Goal: Information Seeking & Learning: Learn about a topic

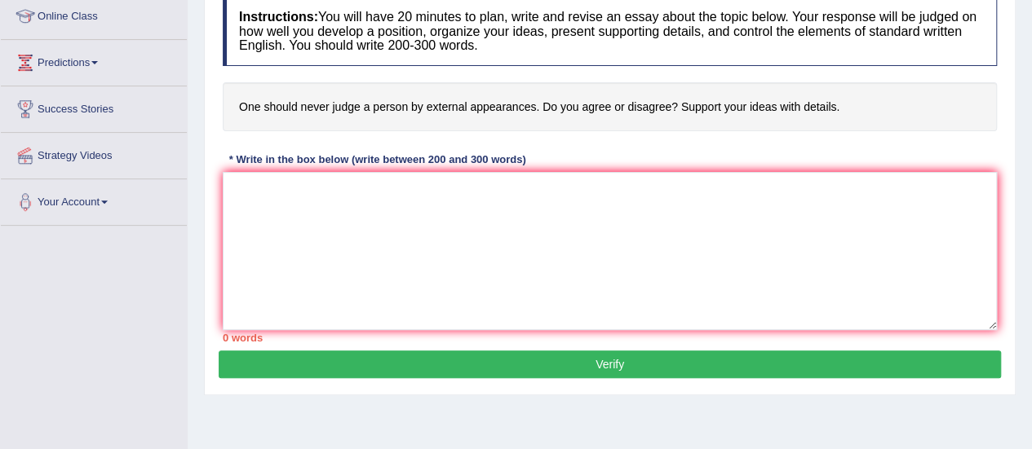
scroll to position [228, 0]
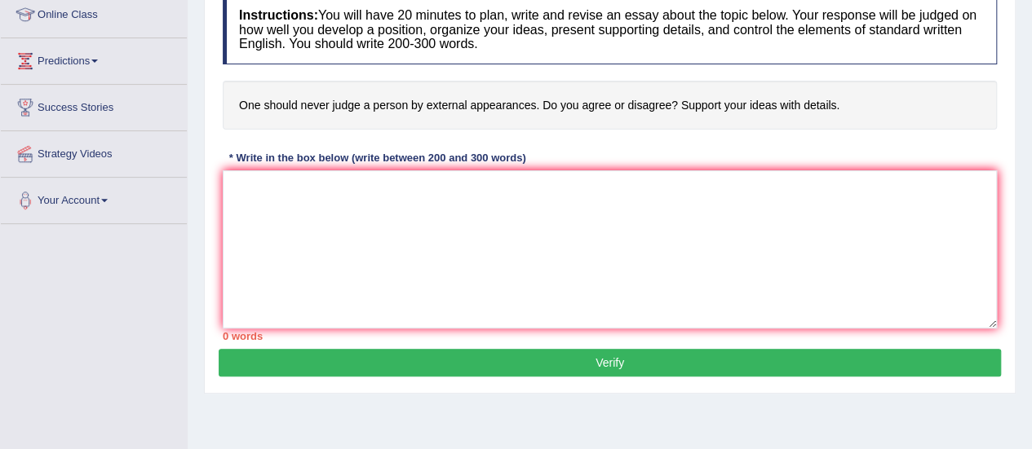
click at [419, 254] on textarea at bounding box center [610, 249] width 774 height 158
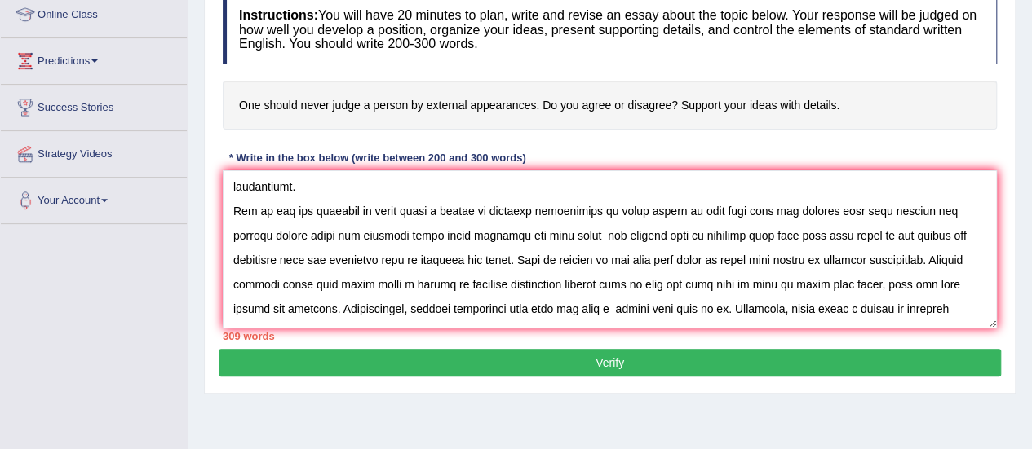
scroll to position [65, 0]
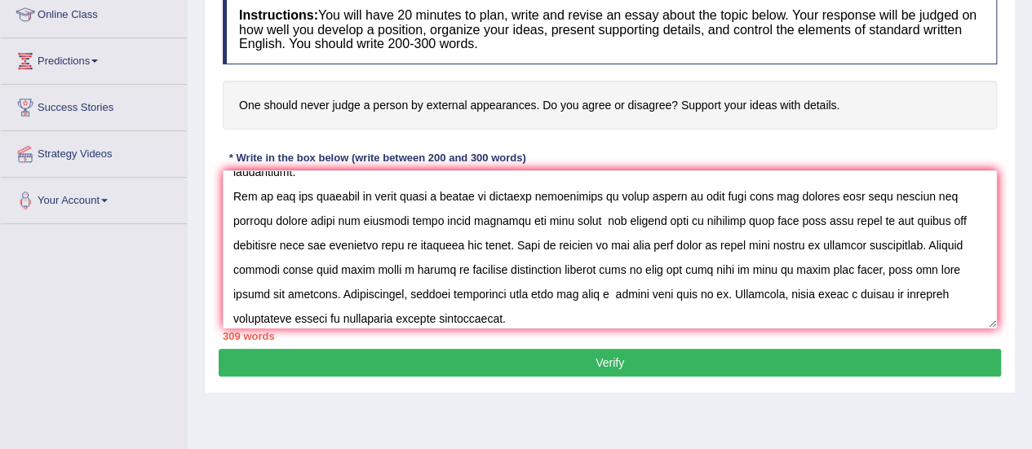
click at [591, 218] on textarea at bounding box center [610, 249] width 774 height 158
drag, startPoint x: 941, startPoint y: 220, endPoint x: 522, endPoint y: 246, distance: 420.1
click at [522, 246] on textarea at bounding box center [610, 249] width 774 height 158
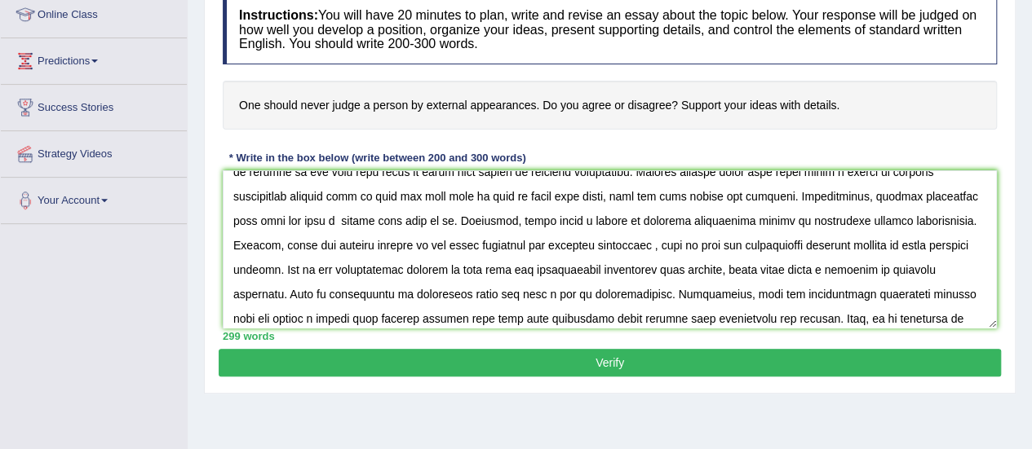
scroll to position [140, 0]
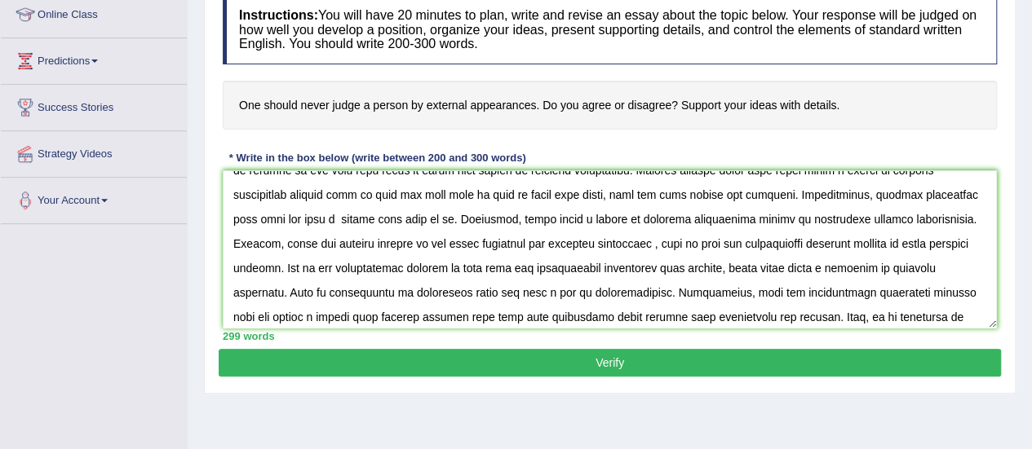
drag, startPoint x: 390, startPoint y: 221, endPoint x: 449, endPoint y: 223, distance: 59.6
click at [449, 223] on textarea at bounding box center [610, 249] width 774 height 158
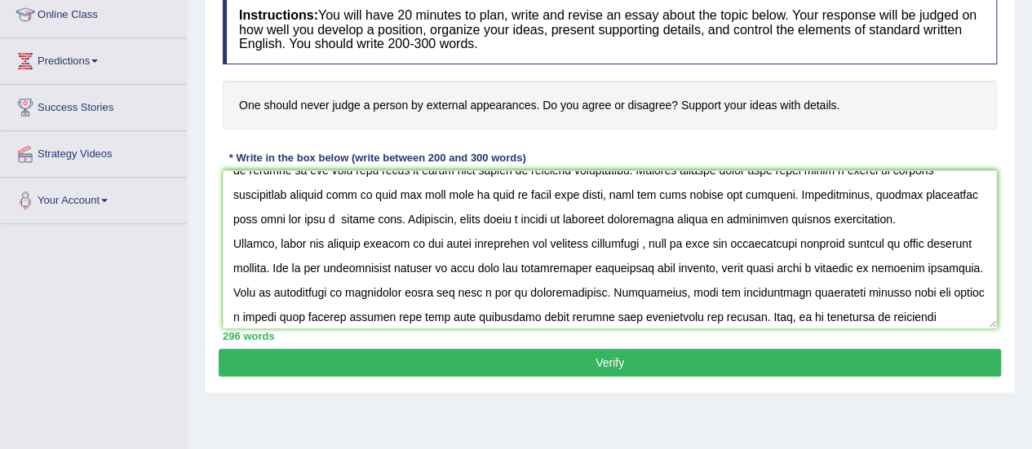
click at [470, 244] on textarea at bounding box center [610, 249] width 774 height 158
click at [421, 273] on textarea at bounding box center [610, 249] width 774 height 158
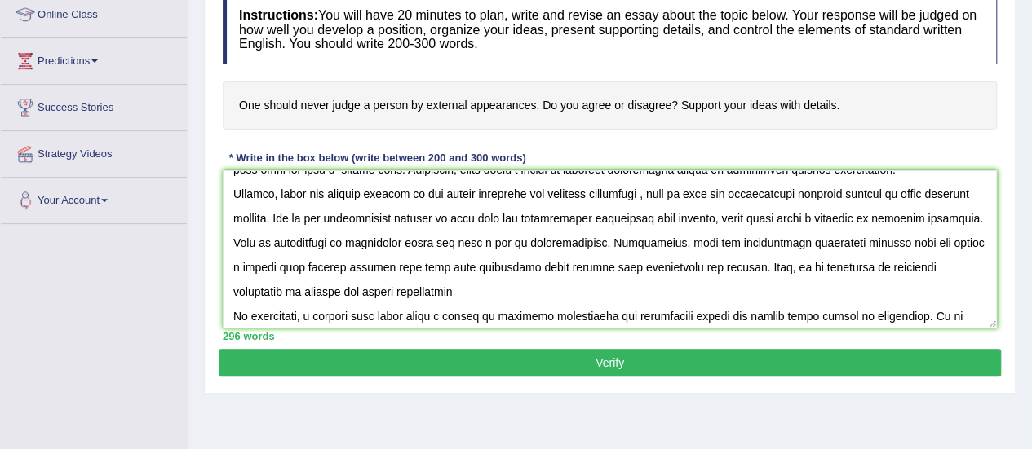
scroll to position [192, 0]
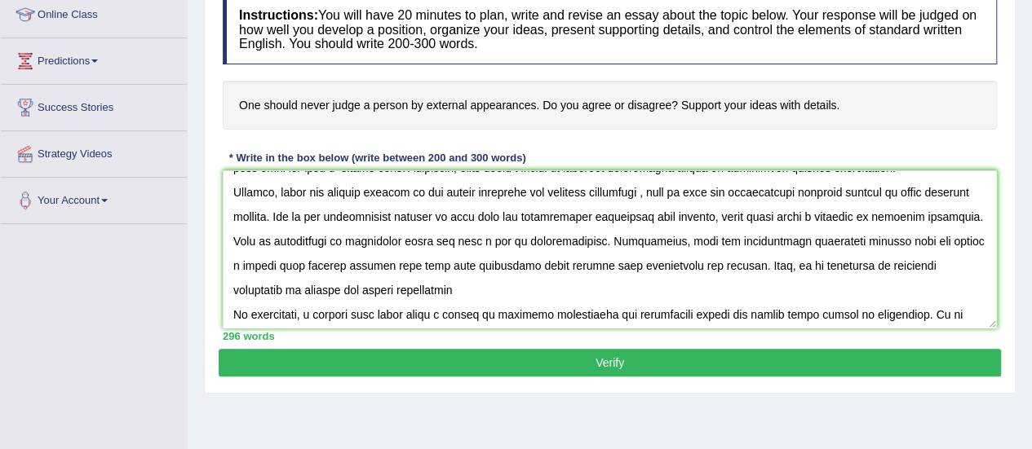
click at [774, 218] on textarea at bounding box center [610, 249] width 774 height 158
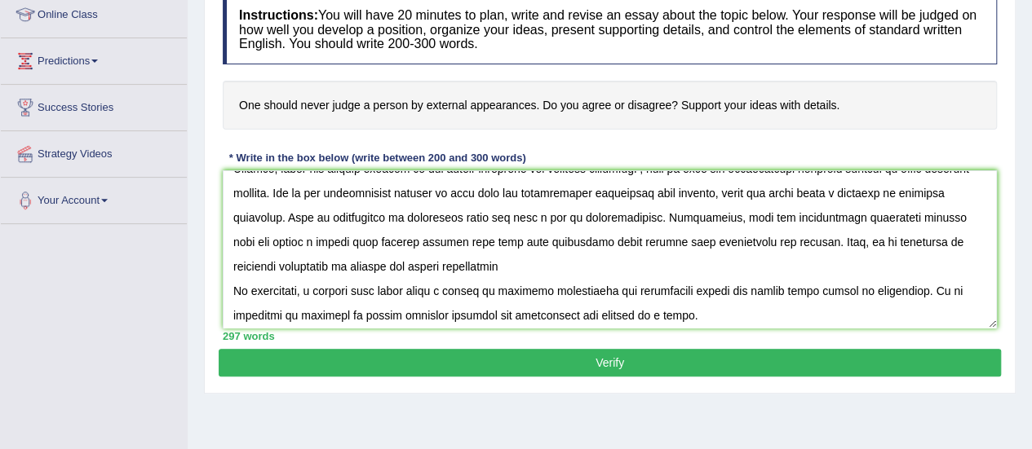
scroll to position [245, 0]
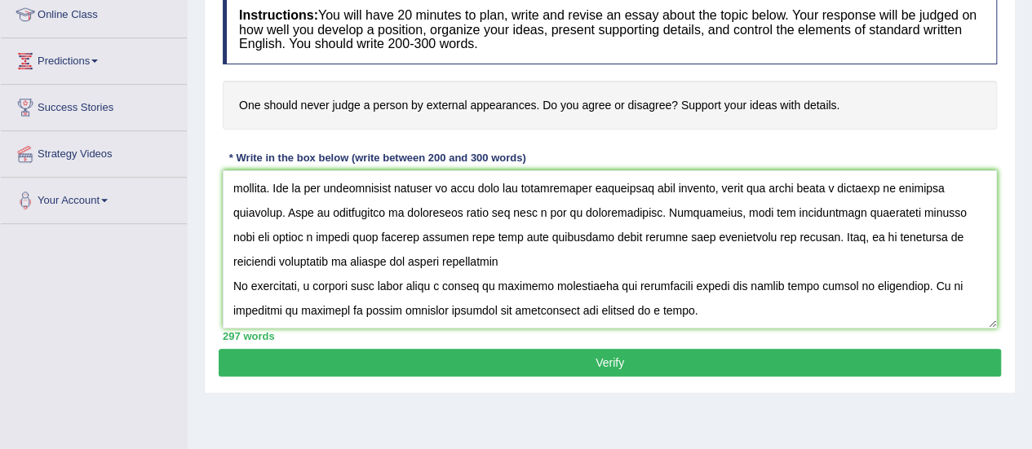
type textarea "The growing influence of never judge a person on external appearances has spark…"
click at [626, 358] on button "Verify" at bounding box center [610, 363] width 782 height 28
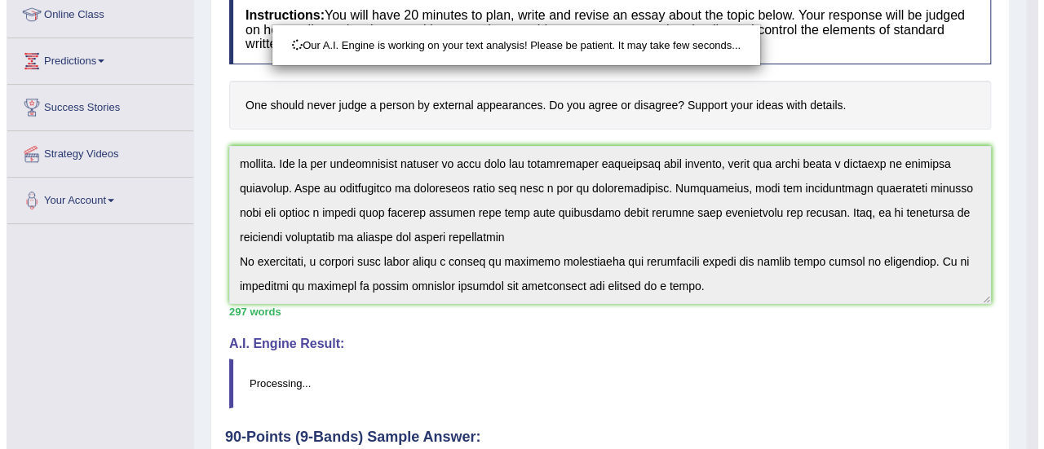
scroll to position [269, 0]
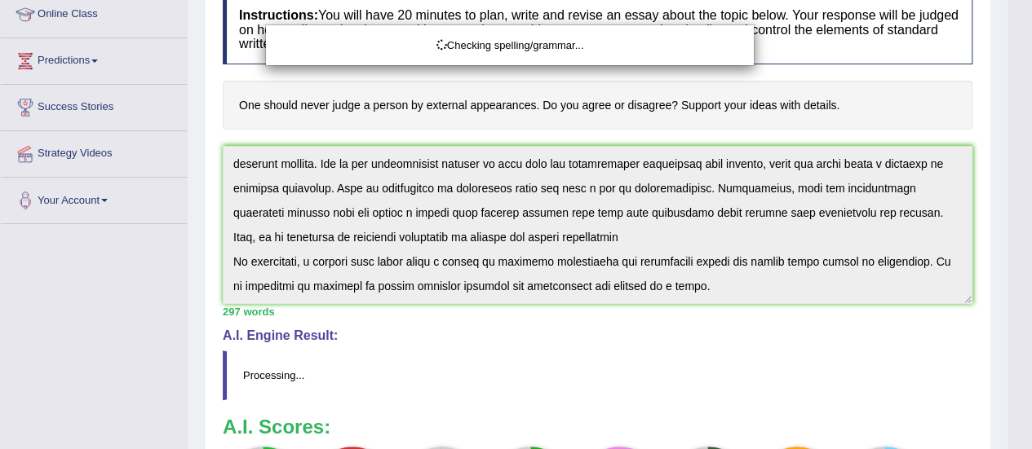
drag, startPoint x: 1043, startPoint y: 216, endPoint x: 1043, endPoint y: 324, distance: 107.7
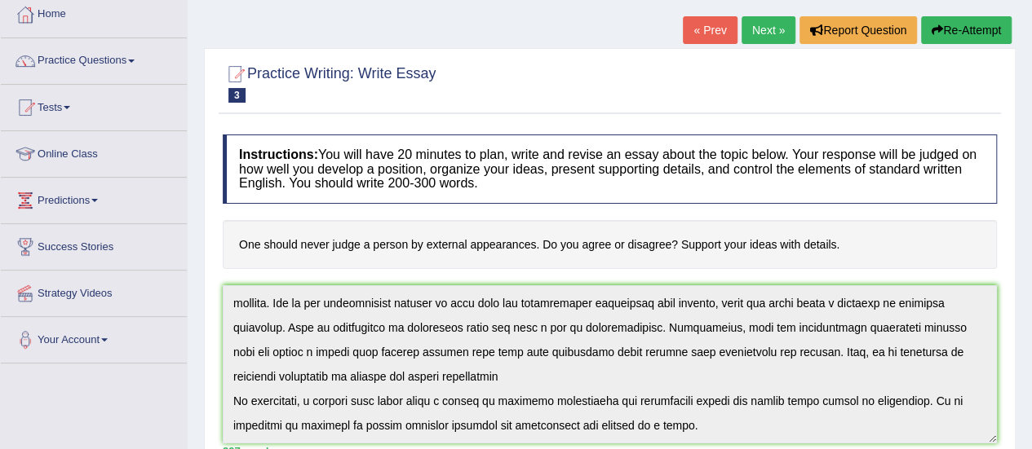
scroll to position [0, 0]
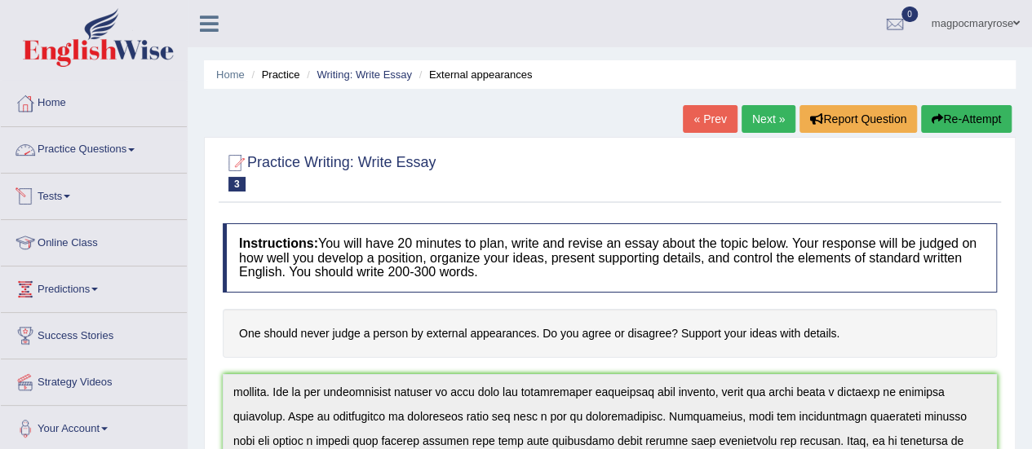
click at [134, 150] on span at bounding box center [131, 149] width 7 height 3
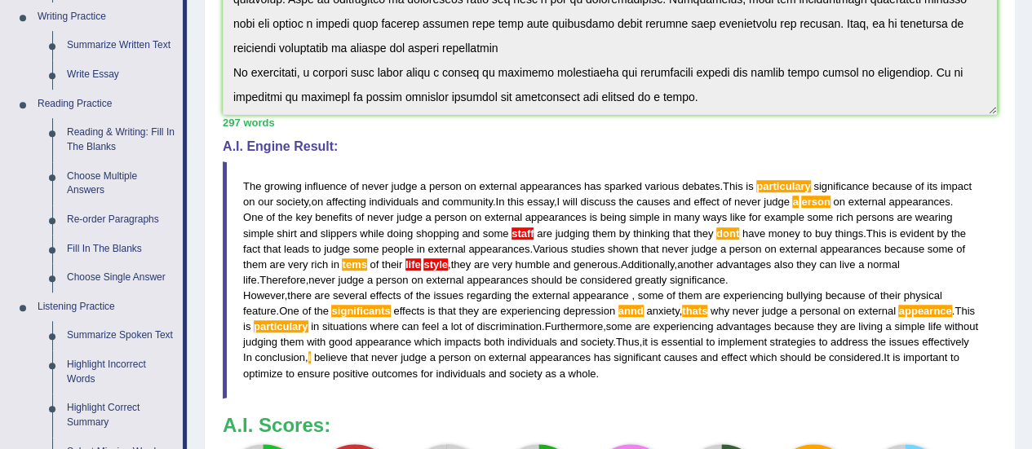
scroll to position [433, 0]
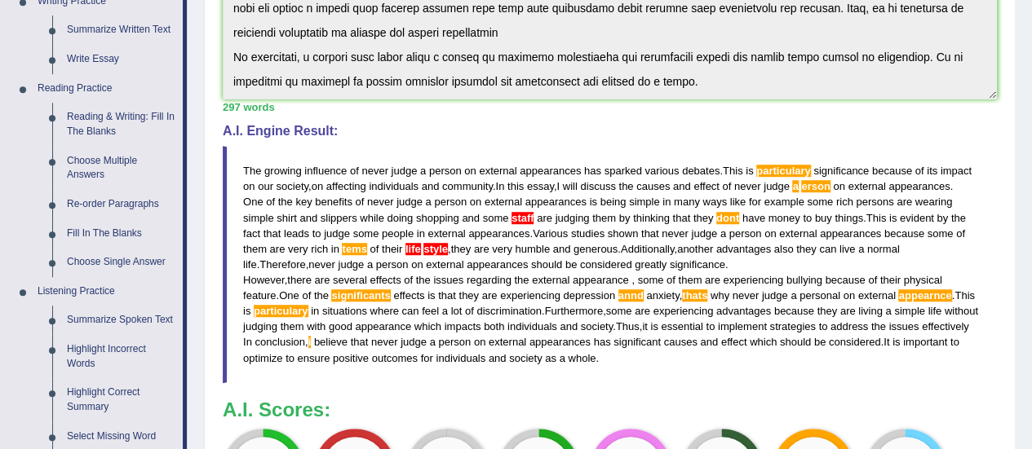
click at [106, 120] on link "Reading & Writing: Fill In The Blanks" at bounding box center [121, 124] width 123 height 43
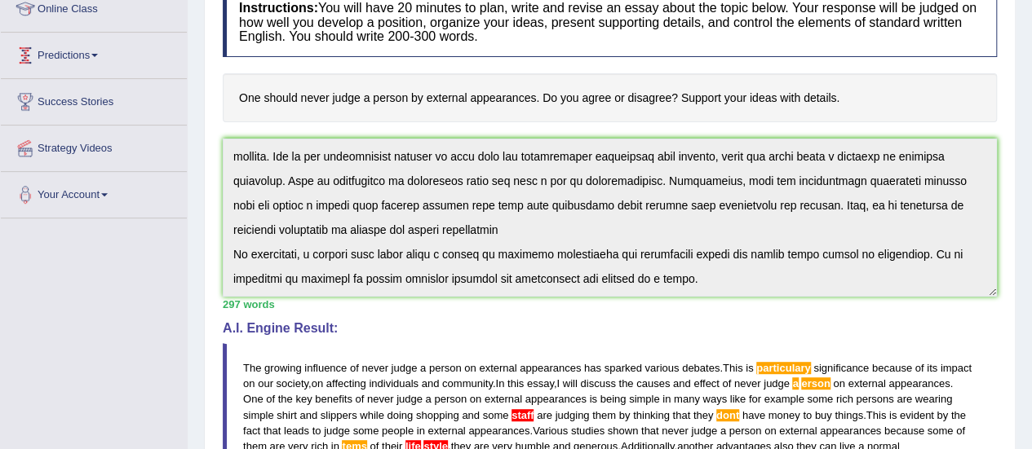
scroll to position [255, 0]
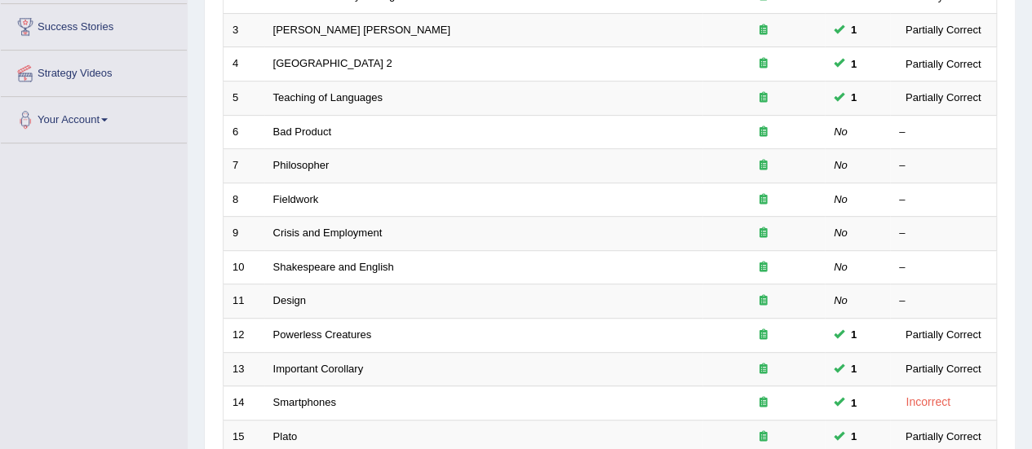
click at [313, 126] on link "Bad Product" at bounding box center [302, 132] width 59 height 12
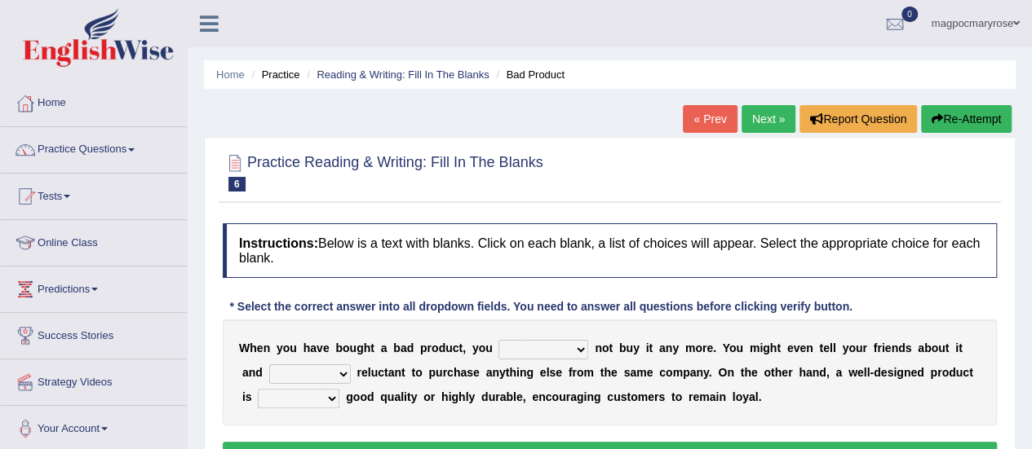
scroll to position [193, 0]
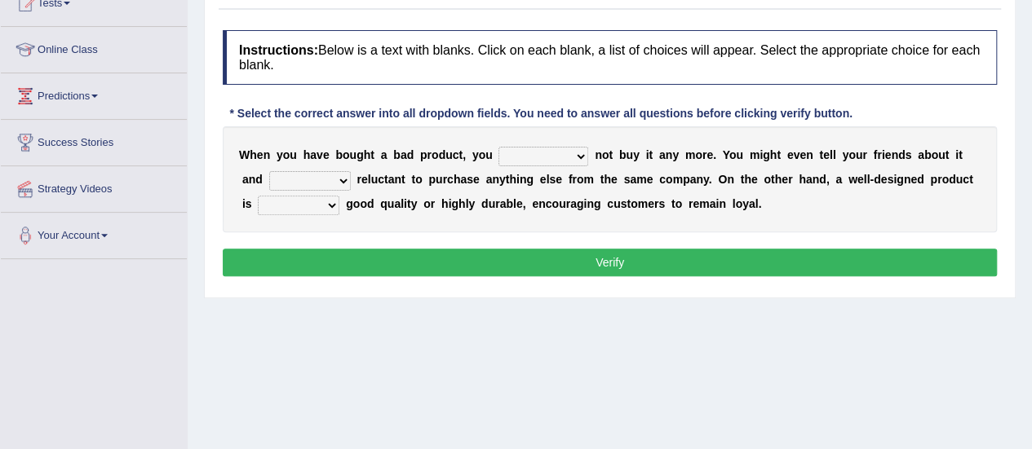
click at [537, 151] on select "would have should have should" at bounding box center [543, 157] width 90 height 20
select select "would"
click at [498, 147] on select "would have should have should" at bounding box center [543, 157] width 90 height 20
click at [332, 175] on select "is are be being" at bounding box center [310, 181] width 82 height 20
click at [269, 171] on select "is are be being" at bounding box center [310, 181] width 82 height 20
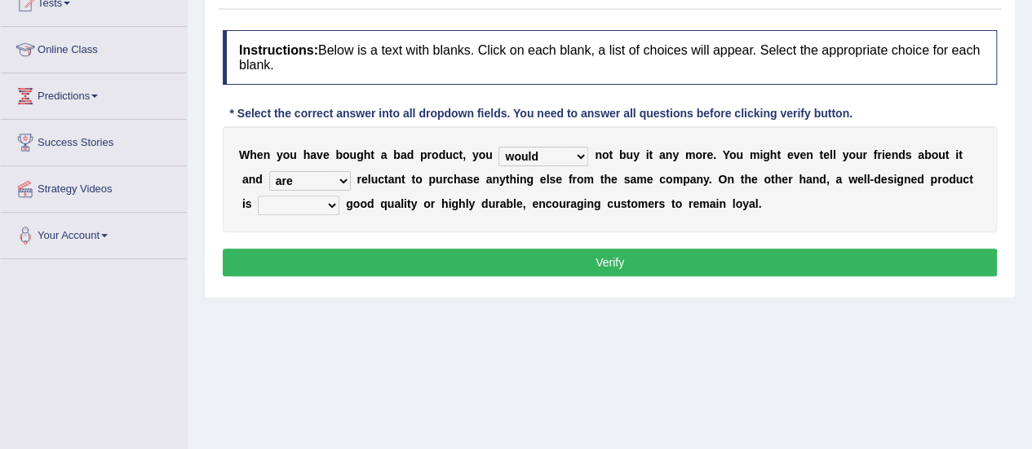
click at [321, 175] on select "is are be being" at bounding box center [310, 181] width 82 height 20
click at [269, 171] on select "is are be being" at bounding box center [310, 181] width 82 height 20
click at [320, 178] on select "is are be being" at bounding box center [310, 181] width 82 height 20
select select "be"
click at [269, 171] on select "is are be being" at bounding box center [310, 181] width 82 height 20
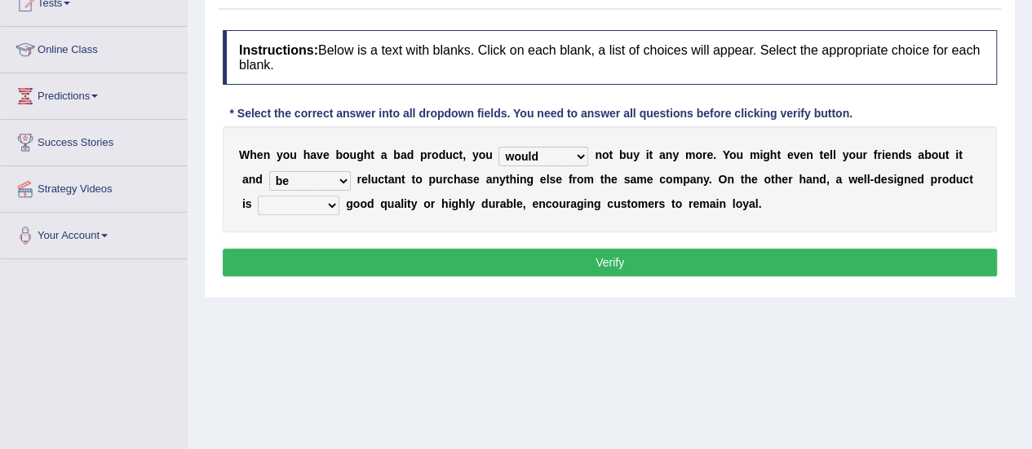
click at [311, 208] on select "both also neither either" at bounding box center [299, 206] width 82 height 20
click at [258, 196] on select "both also neither either" at bounding box center [299, 206] width 82 height 20
click at [300, 197] on select "both also neither either" at bounding box center [299, 206] width 82 height 20
select select "both"
click at [258, 196] on select "both also neither either" at bounding box center [299, 206] width 82 height 20
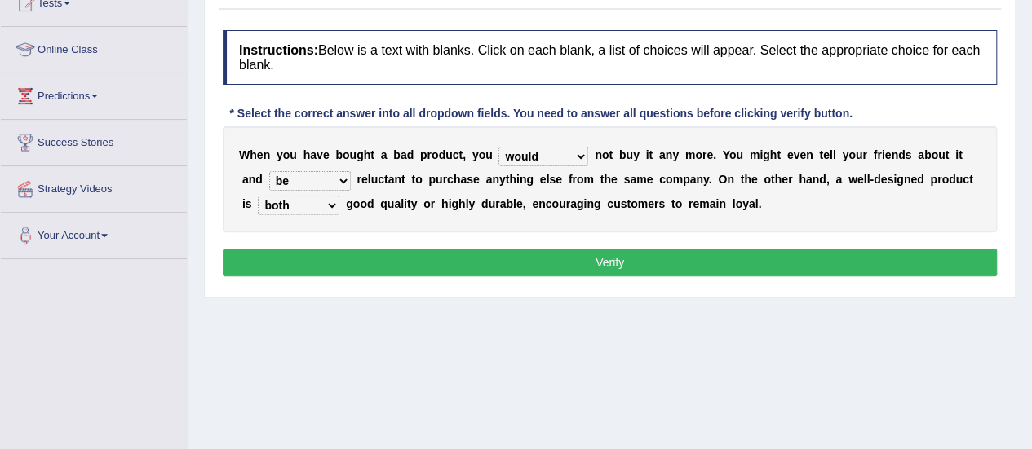
click at [326, 204] on select "both also neither either" at bounding box center [299, 206] width 82 height 20
click at [347, 274] on div "Instructions: Below is a text with blanks. Click on each blank, a list of choic…" at bounding box center [610, 156] width 782 height 268
click at [356, 260] on button "Verify" at bounding box center [610, 263] width 774 height 28
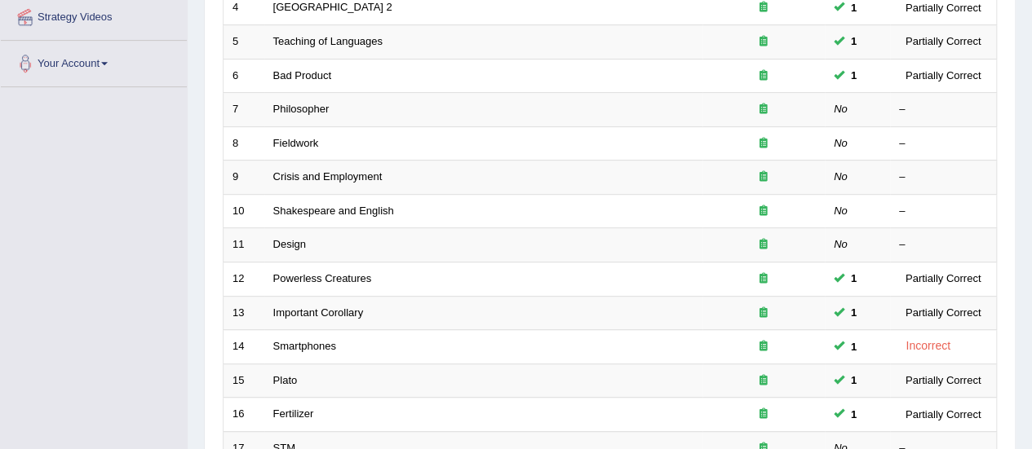
scroll to position [309, 0]
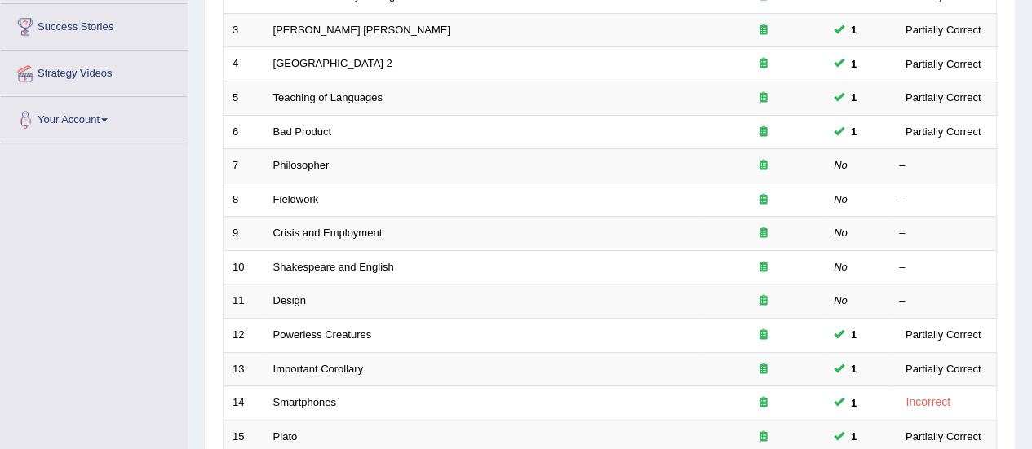
click at [317, 107] on td "Teaching of Languages" at bounding box center [483, 99] width 438 height 34
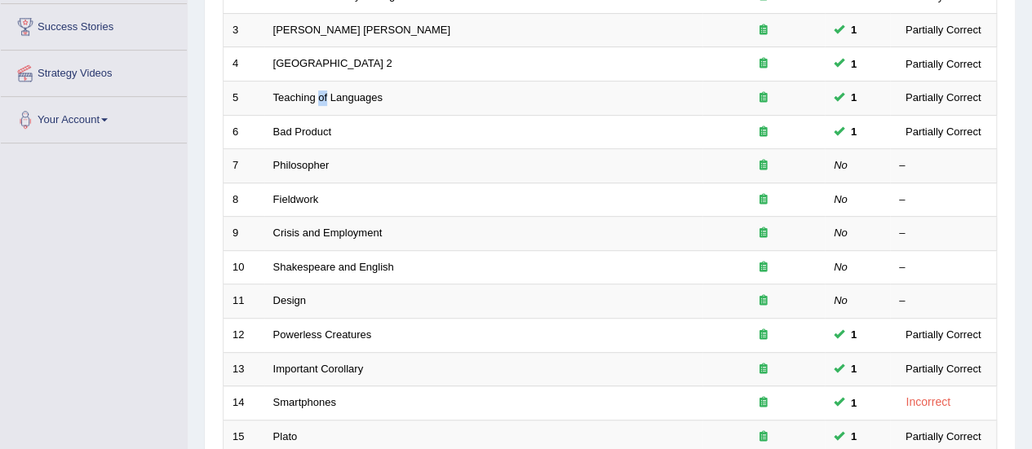
click at [317, 107] on td "Teaching of Languages" at bounding box center [483, 99] width 438 height 34
click at [296, 166] on link "Philosopher" at bounding box center [301, 165] width 56 height 12
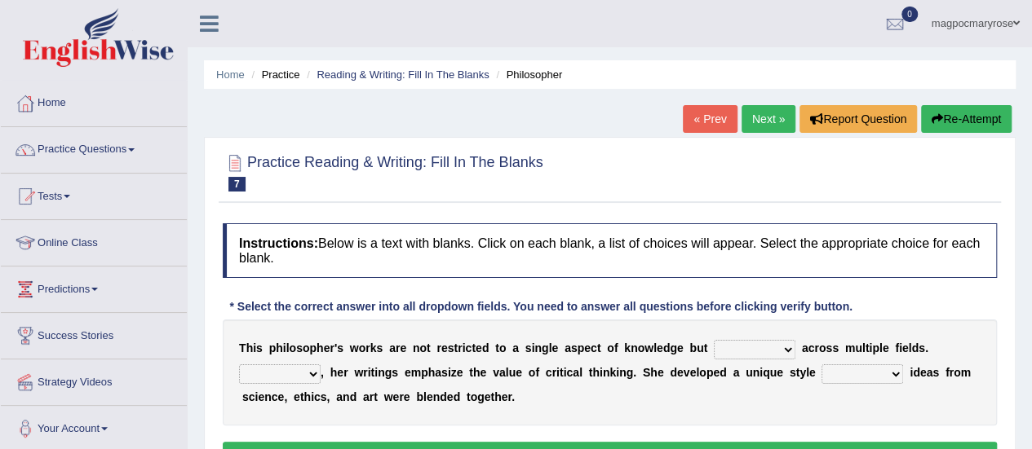
scroll to position [179, 0]
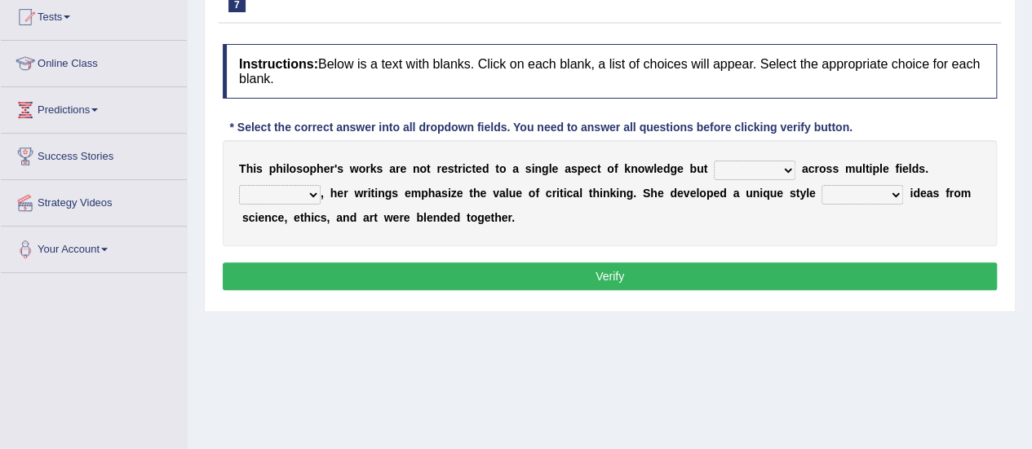
click at [733, 170] on select "constrain contain assemble extend" at bounding box center [755, 171] width 82 height 20
select select "extend"
click at [714, 161] on select "constrain contain assemble extend" at bounding box center [755, 171] width 82 height 20
click at [289, 198] on select "Rather So Moreover Likely" at bounding box center [280, 195] width 82 height 20
select select "Rather"
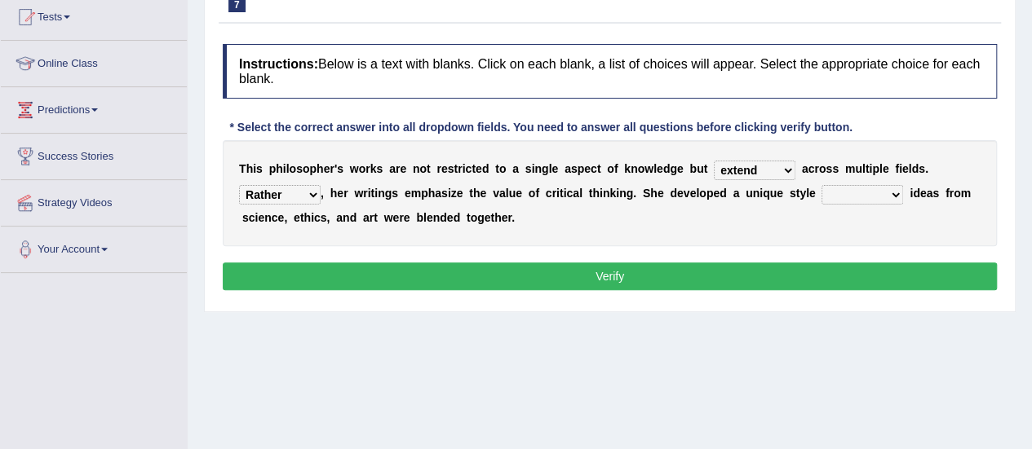
click at [239, 185] on select "Rather So Moreover Likely" at bounding box center [280, 195] width 82 height 20
click at [833, 188] on select "in that that which in which" at bounding box center [862, 195] width 82 height 20
select select "in that"
click at [821, 185] on select "in that that which in which" at bounding box center [862, 195] width 82 height 20
click at [618, 277] on button "Verify" at bounding box center [610, 277] width 774 height 28
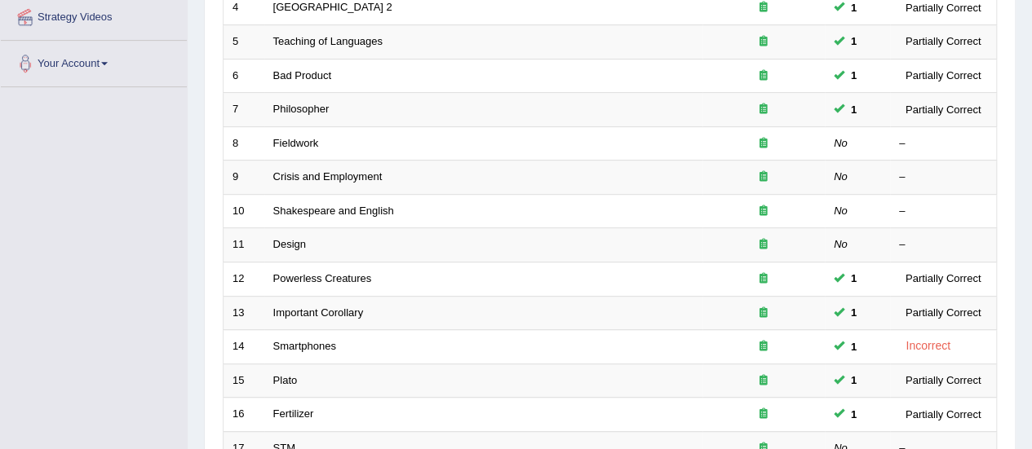
scroll to position [309, 0]
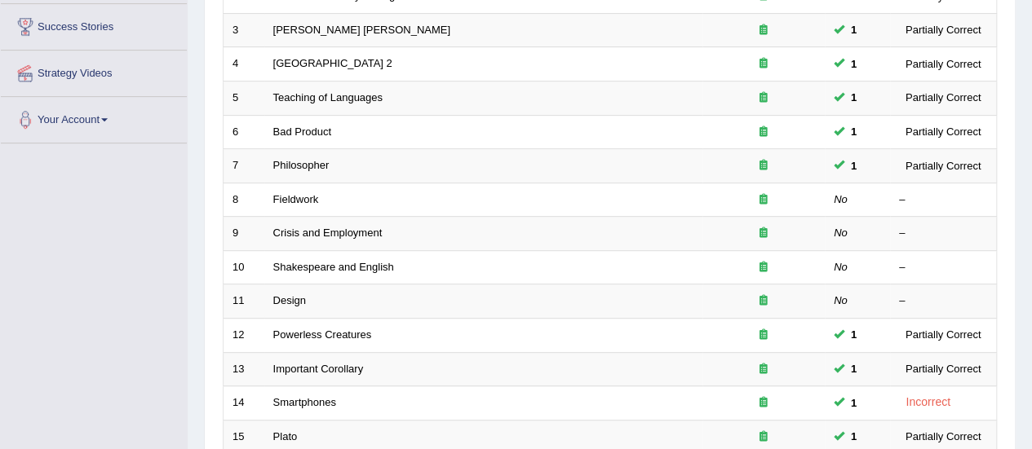
click at [303, 200] on link "Fieldwork" at bounding box center [296, 199] width 46 height 12
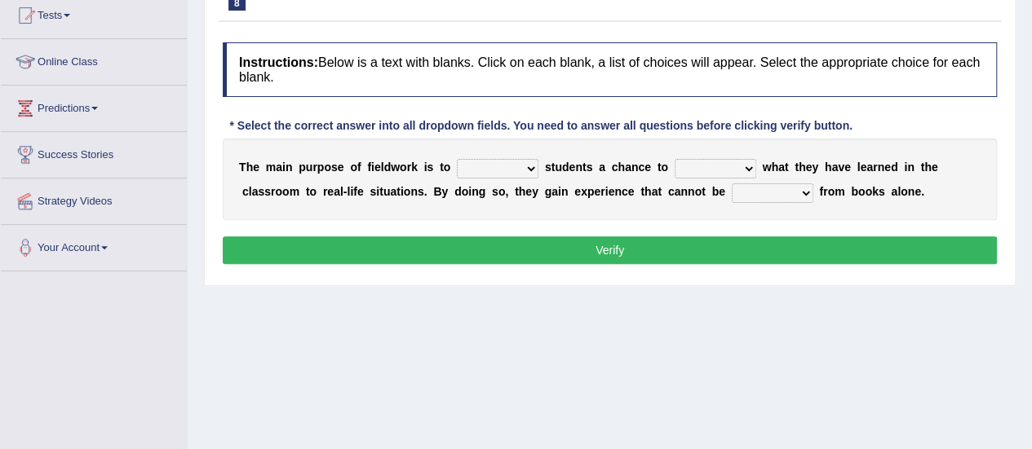
drag, startPoint x: 1043, startPoint y: 75, endPoint x: 1016, endPoint y: 162, distance: 90.6
click at [1016, 162] on html "Toggle navigation Home Practice Questions Speaking Practice Read Aloud Repeat S…" at bounding box center [516, 43] width 1032 height 449
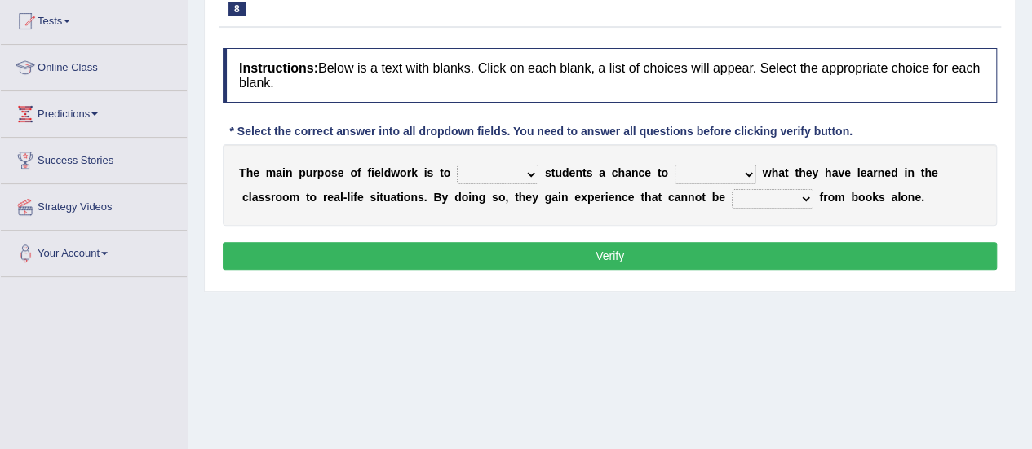
click at [472, 170] on select "resemble stow rave offer" at bounding box center [498, 175] width 82 height 20
click at [457, 165] on select "resemble stow rave offer" at bounding box center [498, 175] width 82 height 20
click at [522, 172] on select "resemble stow rave offer" at bounding box center [498, 175] width 82 height 20
select select "offer"
click at [457, 165] on select "resemble stow rave offer" at bounding box center [498, 175] width 82 height 20
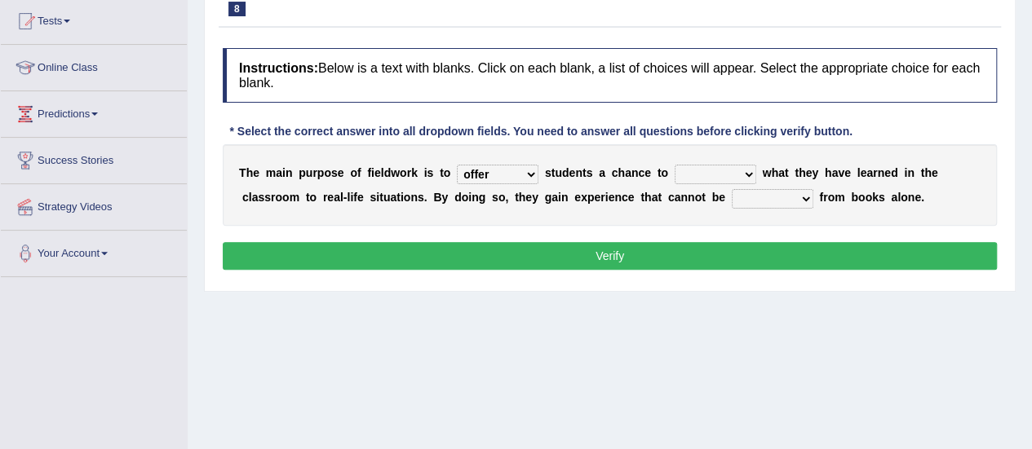
click at [719, 170] on select "compare align apply dismount" at bounding box center [716, 175] width 82 height 20
select select "apply"
click at [675, 165] on select "compare align apply dismount" at bounding box center [716, 175] width 82 height 20
click at [721, 170] on select "compare align apply dismount" at bounding box center [716, 175] width 82 height 20
click at [507, 257] on button "Verify" at bounding box center [610, 256] width 774 height 28
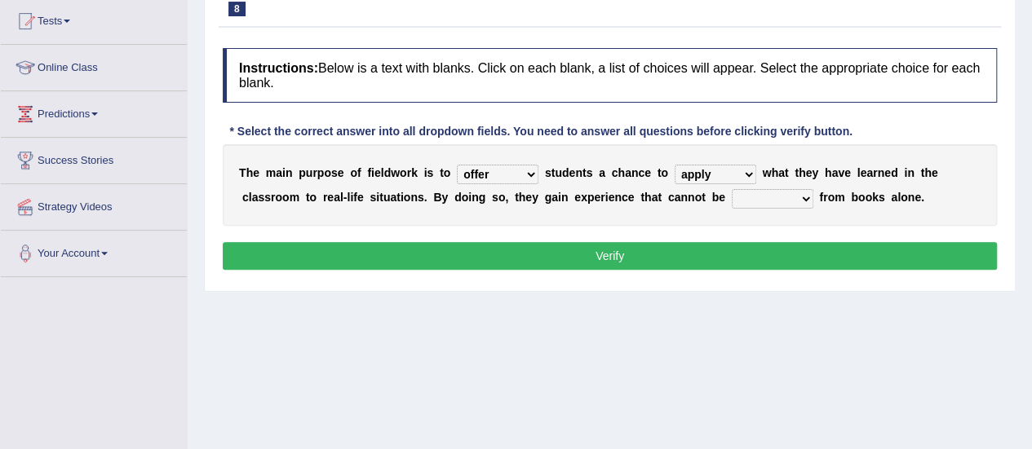
click at [777, 195] on select "originated prepared obtained touted" at bounding box center [773, 199] width 82 height 20
click at [732, 189] on select "originated prepared obtained touted" at bounding box center [773, 199] width 82 height 20
click at [727, 237] on div "Instructions: Below is a text with blanks. Click on each blank, a list of choic…" at bounding box center [610, 161] width 782 height 243
click at [773, 189] on select "originated prepared obtained touted" at bounding box center [773, 199] width 82 height 20
select select "obtained"
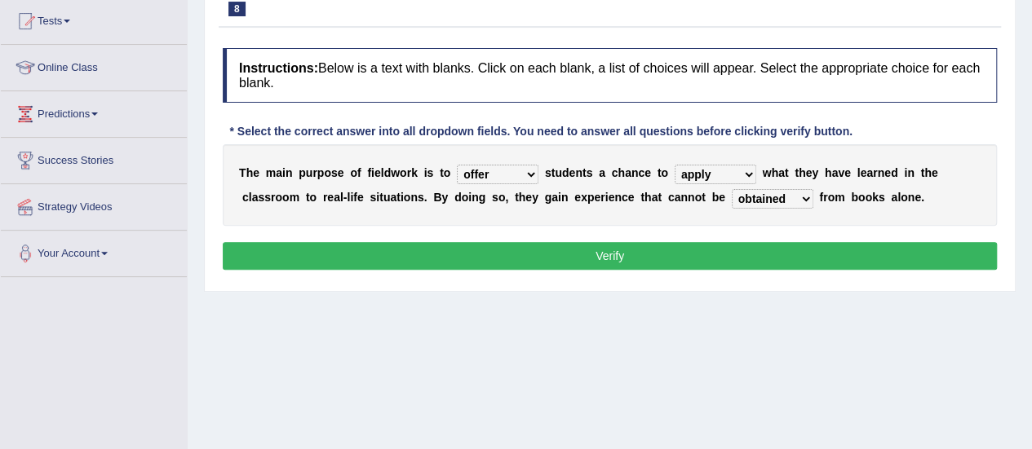
click at [732, 189] on select "originated prepared obtained touted" at bounding box center [773, 199] width 82 height 20
click at [734, 255] on button "Verify" at bounding box center [610, 256] width 774 height 28
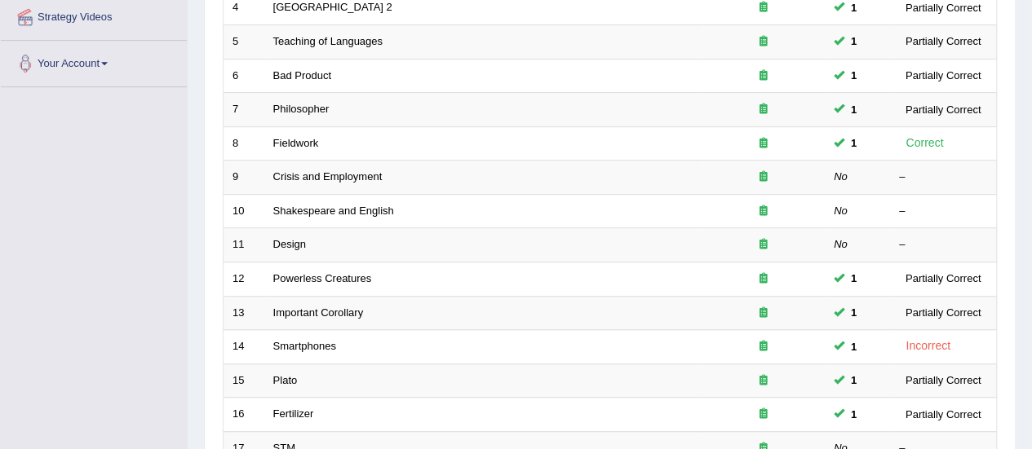
scroll to position [309, 0]
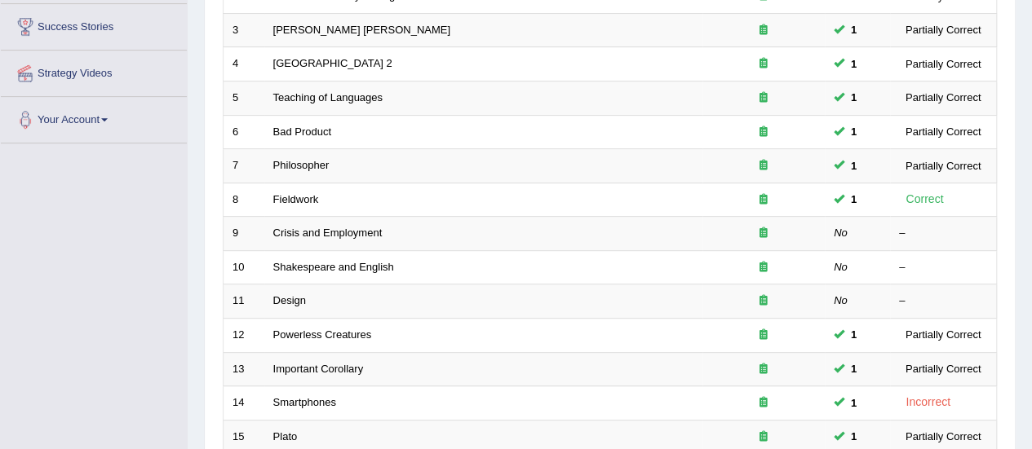
click at [352, 227] on link "Crisis and Employment" at bounding box center [327, 233] width 109 height 12
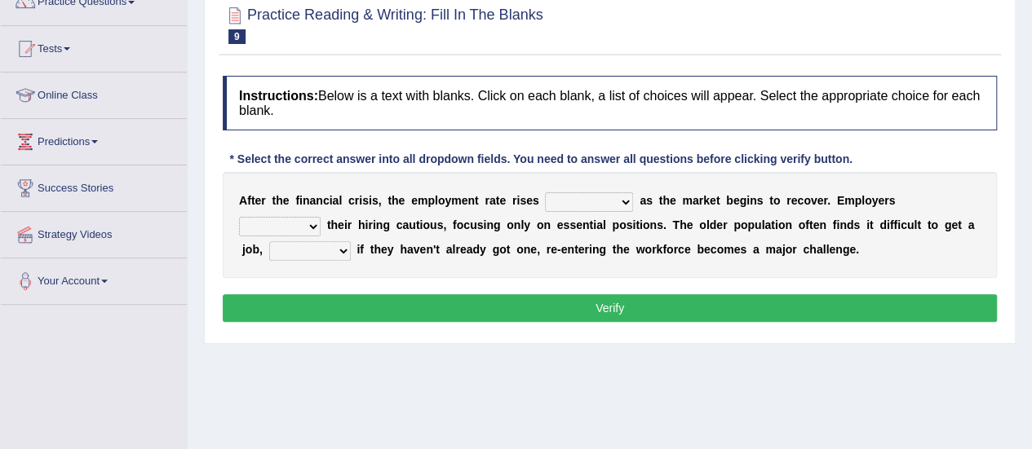
scroll to position [141, 0]
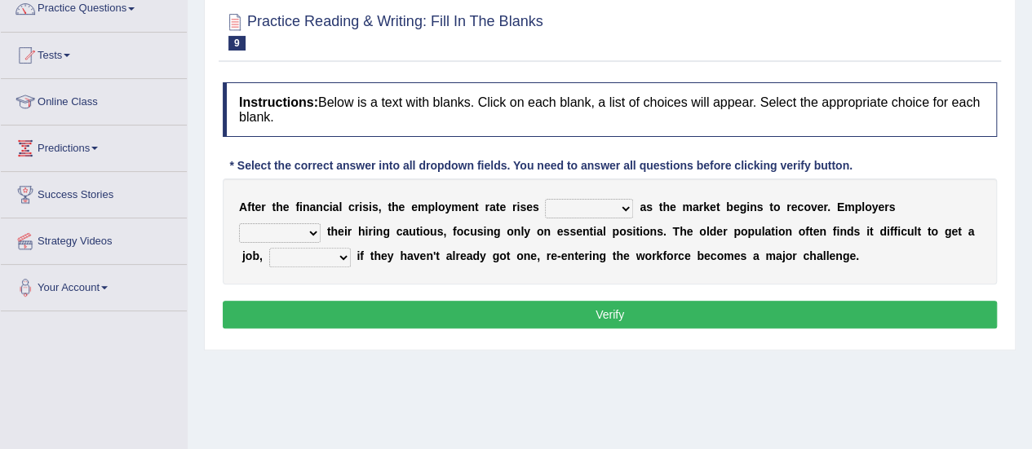
drag, startPoint x: 1042, startPoint y: 99, endPoint x: 1016, endPoint y: 168, distance: 74.1
click at [1016, 168] on html "Toggle navigation Home Practice Questions Speaking Practice Read Aloud Repeat S…" at bounding box center [516, 83] width 1032 height 449
click at [569, 210] on select "normally conversely strenuously sharply" at bounding box center [589, 209] width 88 height 20
click at [545, 199] on select "normally conversely strenuously sharply" at bounding box center [589, 209] width 88 height 20
click at [574, 209] on select "normally conversely strenuously sharply" at bounding box center [589, 209] width 88 height 20
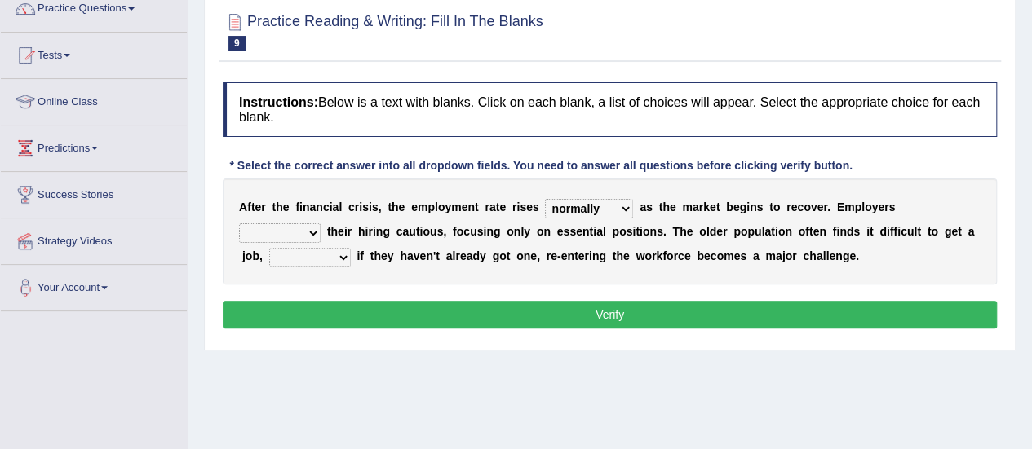
select select "conversely"
click at [545, 199] on select "normally conversely strenuously sharply" at bounding box center [589, 209] width 88 height 20
click at [303, 229] on select "keeping kept keep are kept" at bounding box center [280, 234] width 82 height 20
select select "keeping"
click at [239, 224] on select "keeping kept keep are kept" at bounding box center [280, 234] width 82 height 20
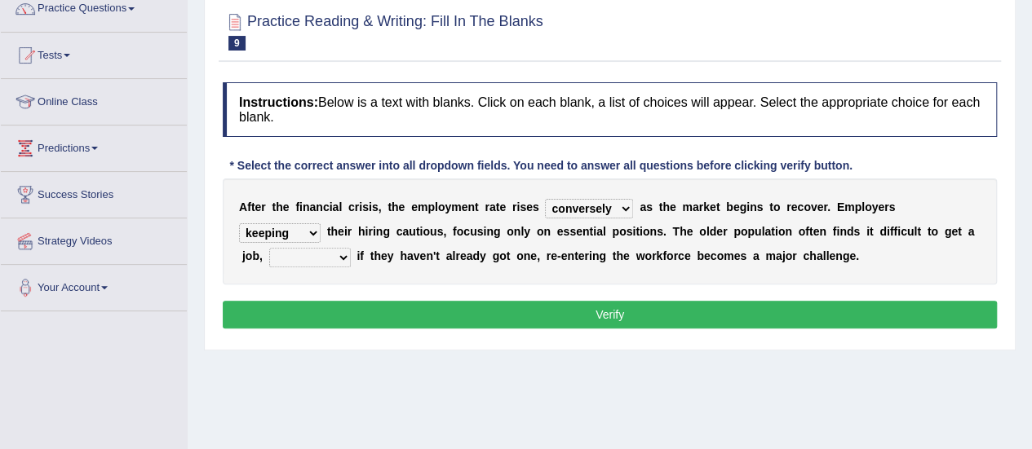
click at [310, 232] on select "keeping kept keep are kept" at bounding box center [280, 234] width 82 height 20
click at [402, 401] on div "Home Practice Reading & Writing: Fill In The Blanks Crisis and Employment « Pre…" at bounding box center [610, 267] width 844 height 816
click at [334, 253] on select "although while then because" at bounding box center [310, 258] width 82 height 20
select select "then"
click at [269, 248] on select "although while then because" at bounding box center [310, 258] width 82 height 20
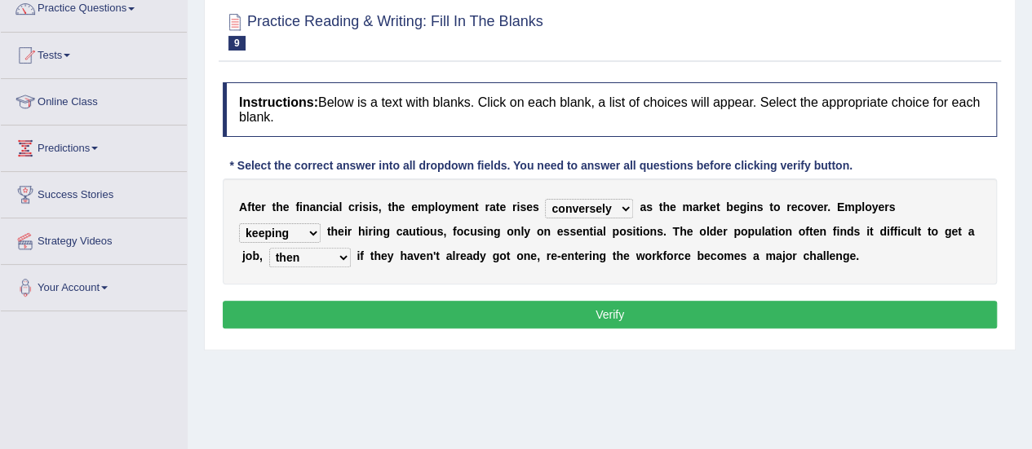
click at [314, 259] on select "although while then because" at bounding box center [310, 258] width 82 height 20
click at [295, 397] on div "Home Practice Reading & Writing: Fill In The Blanks Crisis and Employment « Pre…" at bounding box center [610, 267] width 844 height 816
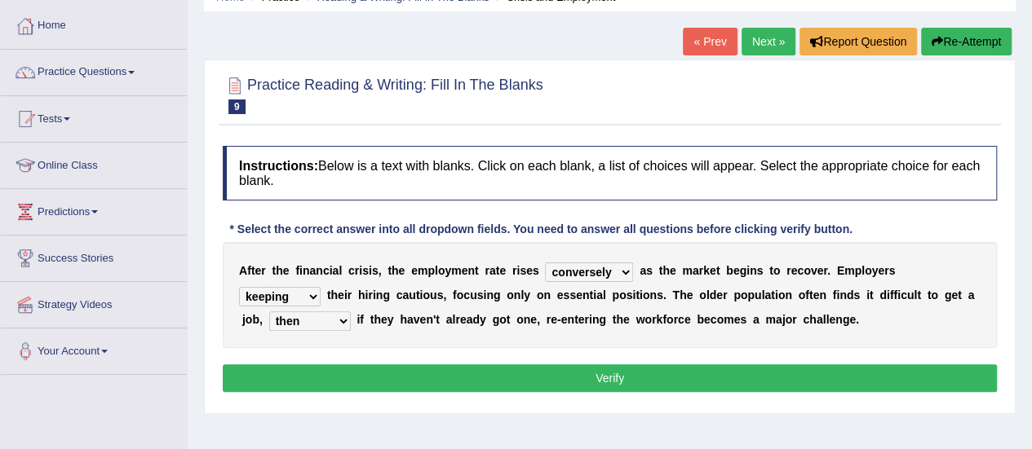
scroll to position [80, 0]
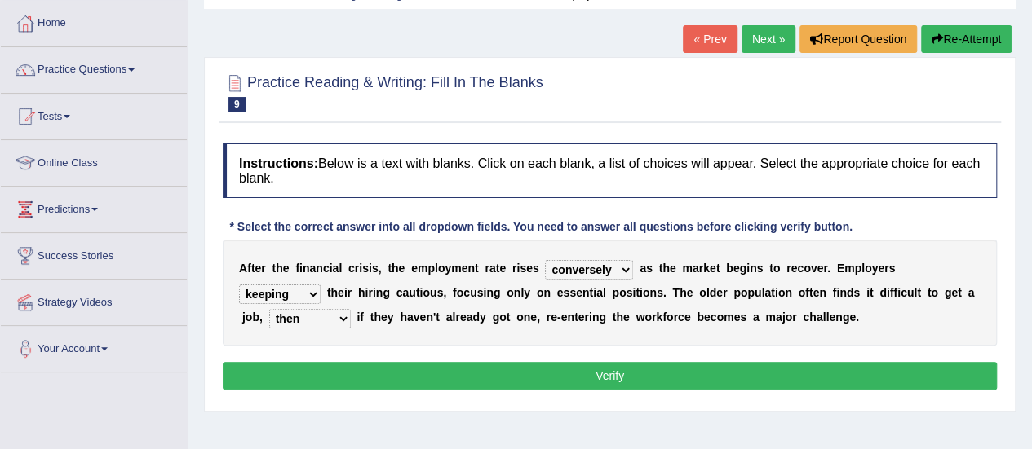
click at [603, 376] on button "Verify" at bounding box center [610, 376] width 774 height 28
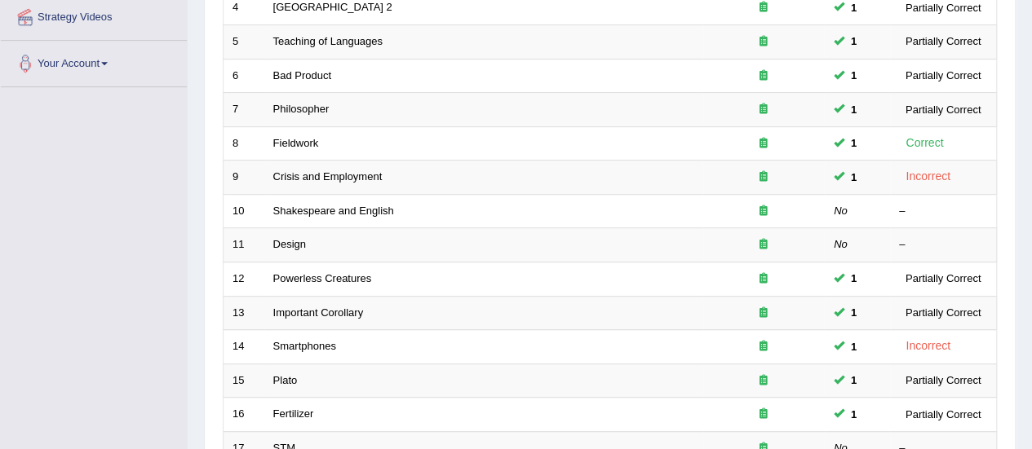
scroll to position [309, 0]
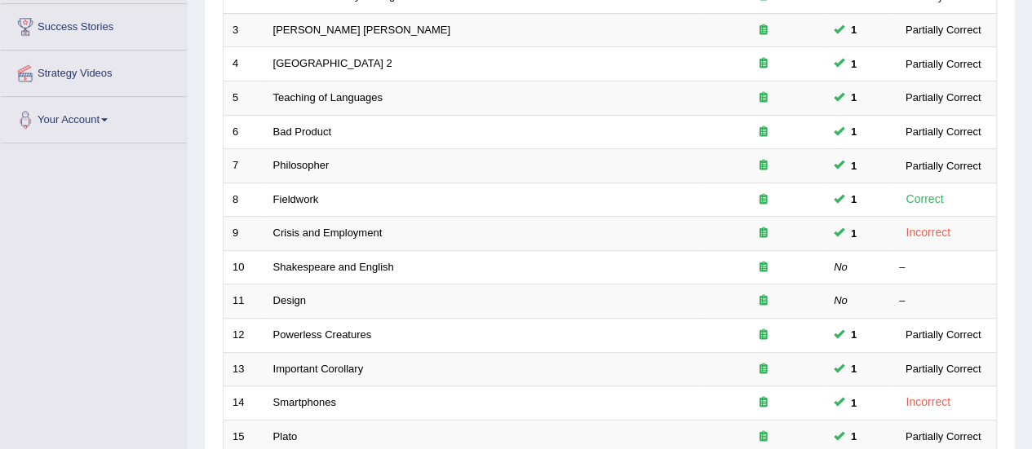
click at [335, 211] on td "Fieldwork" at bounding box center [483, 200] width 438 height 34
click at [319, 266] on link "Shakespeare and English" at bounding box center [333, 267] width 121 height 12
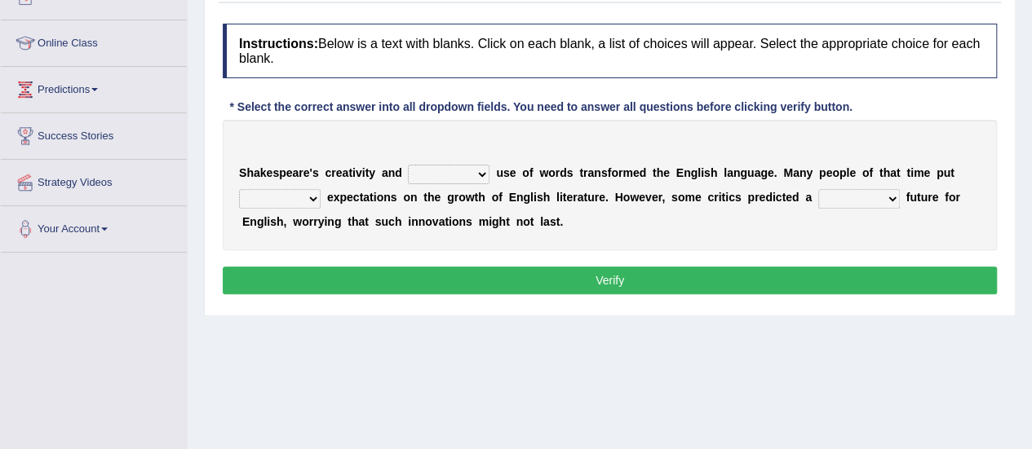
drag, startPoint x: 1043, startPoint y: 133, endPoint x: 1033, endPoint y: 229, distance: 96.8
click at [1031, 229] on html "Toggle navigation Home Practice Questions Speaking Practice Read Aloud Repeat S…" at bounding box center [516, 24] width 1032 height 449
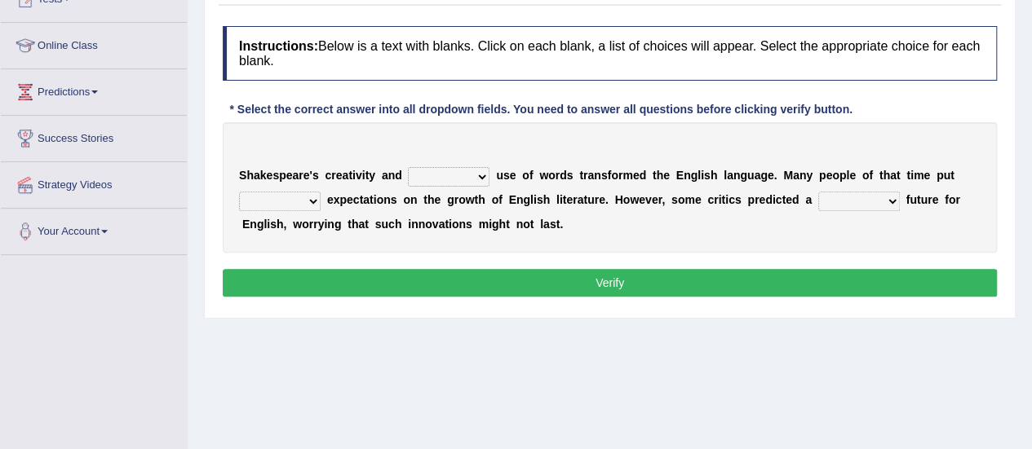
click at [452, 171] on select "idealized intensive fancied inventive" at bounding box center [449, 177] width 82 height 20
click at [408, 167] on select "idealized intensive fancied inventive" at bounding box center [449, 177] width 82 height 20
click at [476, 172] on select "idealized intensive fancied inventive" at bounding box center [449, 177] width 82 height 20
select select "intensive"
click at [408, 167] on select "idealized intensive fancied inventive" at bounding box center [449, 177] width 82 height 20
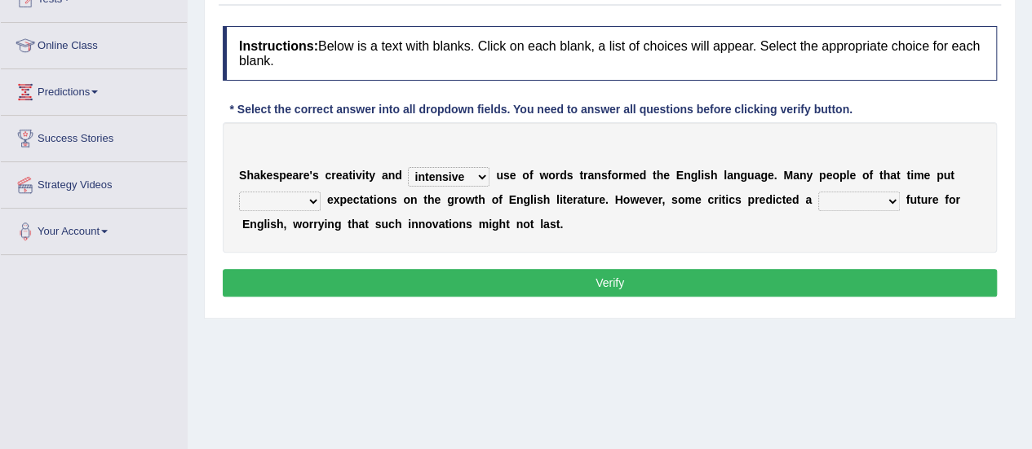
click at [306, 200] on select "wide much high more" at bounding box center [280, 202] width 82 height 20
select select "much"
click at [239, 192] on select "wide much high more" at bounding box center [280, 202] width 82 height 20
click at [305, 195] on select "wide much high more" at bounding box center [280, 202] width 82 height 20
click at [831, 197] on select "monetary promising irresistible daunting" at bounding box center [859, 202] width 82 height 20
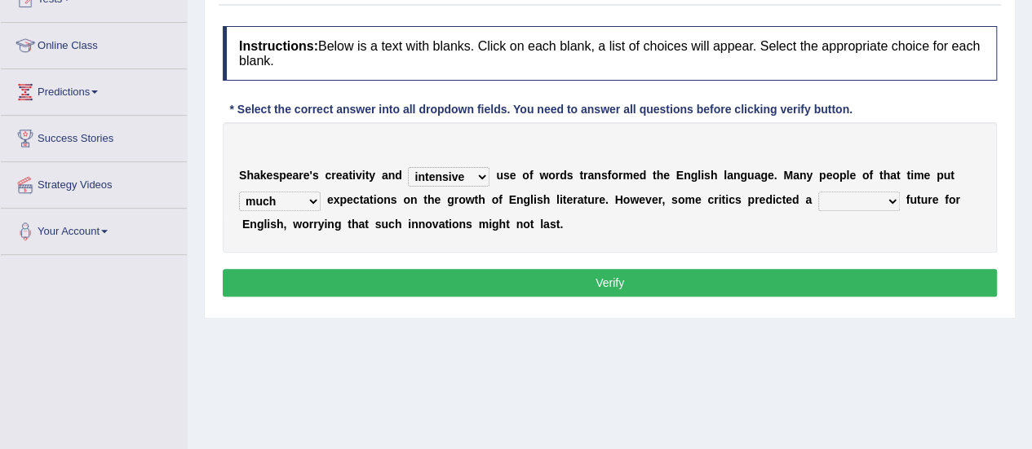
select select "promising"
click at [818, 192] on select "monetary promising irresistible daunting" at bounding box center [859, 202] width 82 height 20
click at [620, 283] on button "Verify" at bounding box center [610, 283] width 774 height 28
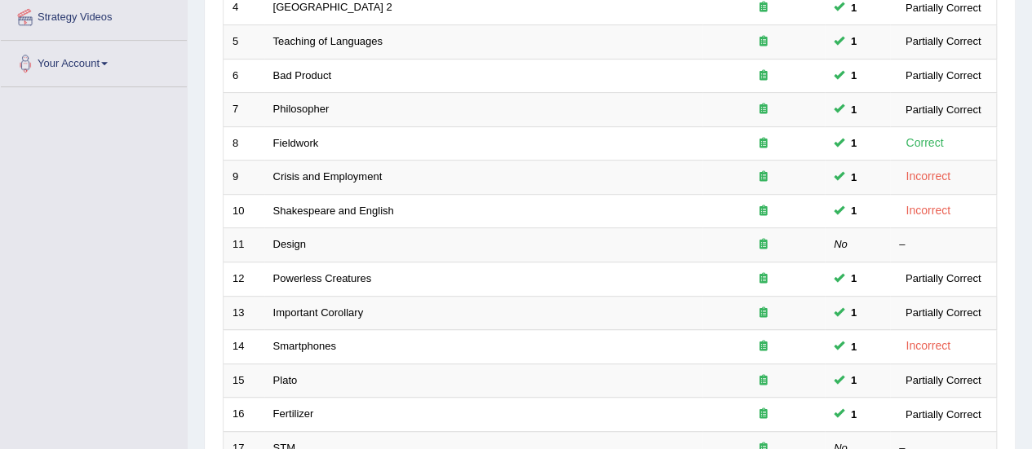
click at [291, 245] on link "Design" at bounding box center [289, 244] width 33 height 12
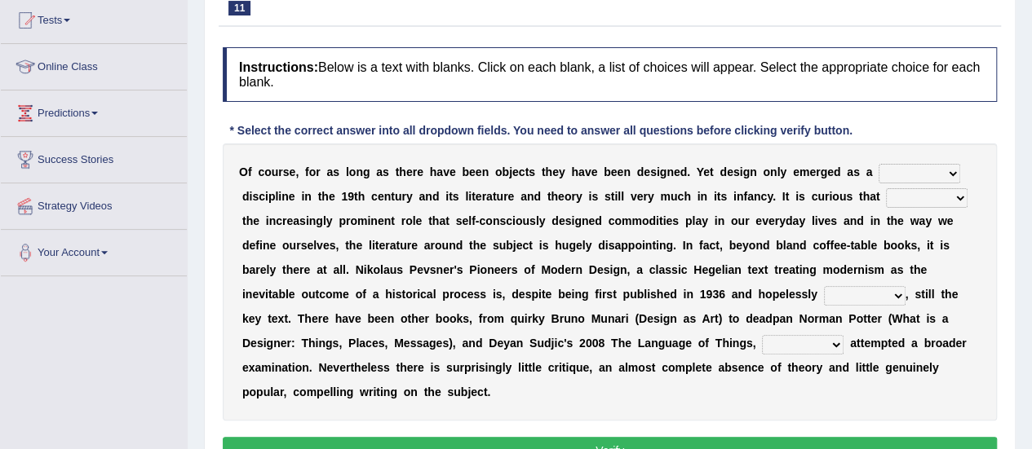
scroll to position [179, 0]
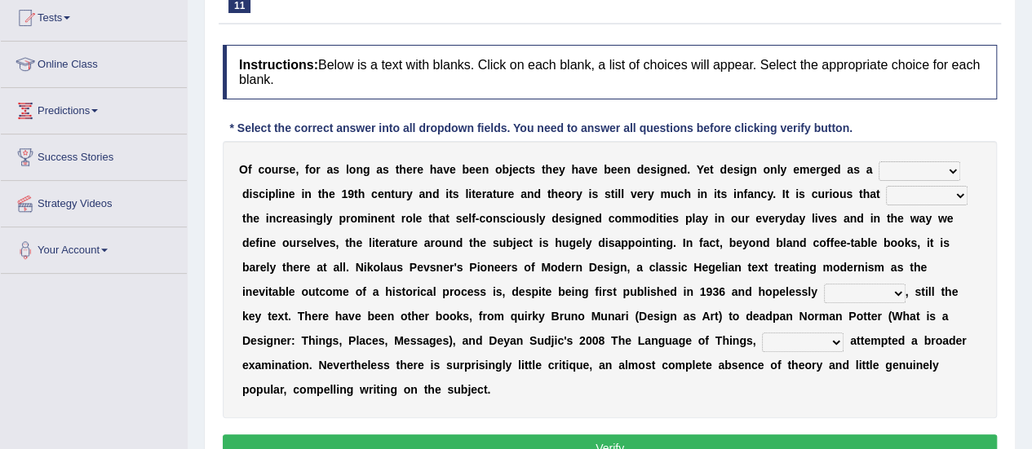
drag, startPoint x: 1043, startPoint y: 108, endPoint x: 1043, endPoint y: 196, distance: 88.1
click at [1031, 196] on html "Toggle navigation Home Practice Questions Speaking Practice Read Aloud Repeat S…" at bounding box center [516, 45] width 1032 height 449
click at [896, 170] on select "bilateral ubiquitous foremost dedicated" at bounding box center [920, 172] width 82 height 20
select select "ubiquitous"
click at [879, 162] on select "bilateral ubiquitous foremost dedicated" at bounding box center [920, 172] width 82 height 20
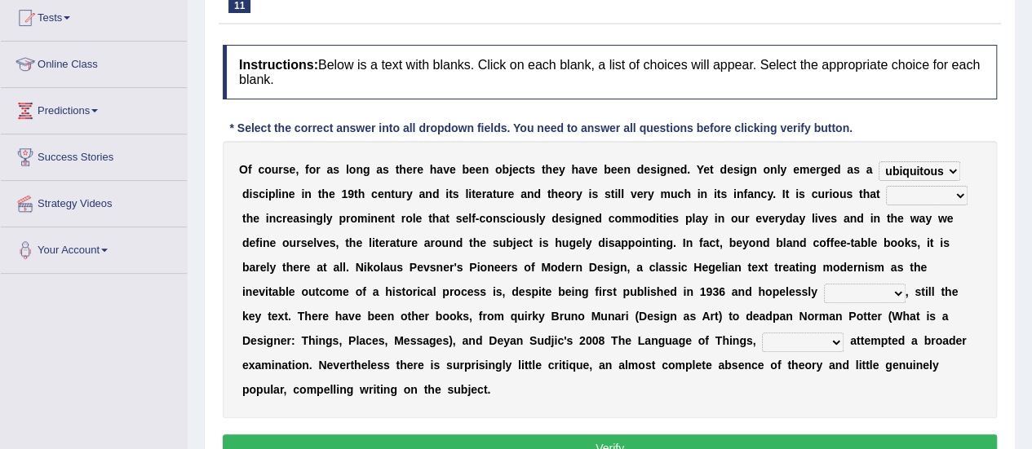
click at [874, 293] on select "dates dating date dated" at bounding box center [865, 294] width 82 height 20
select select "dated"
click at [824, 284] on select "dates dating date dated" at bounding box center [865, 294] width 82 height 20
click at [816, 334] on select "which then however as" at bounding box center [803, 343] width 82 height 20
click at [762, 333] on select "which then however as" at bounding box center [803, 343] width 82 height 20
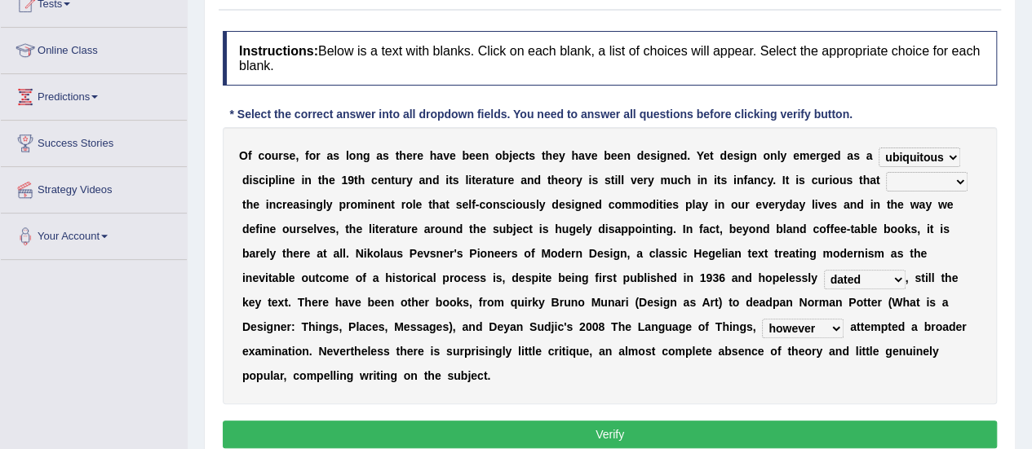
scroll to position [194, 0]
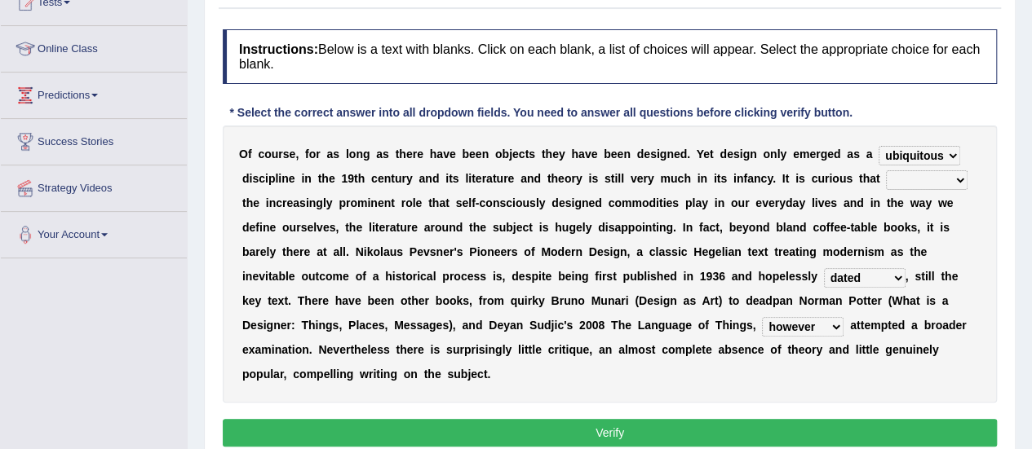
click at [823, 322] on select "which then however as" at bounding box center [803, 327] width 82 height 20
click at [762, 317] on select "which then however as" at bounding box center [803, 327] width 82 height 20
click at [794, 325] on select "which then however as" at bounding box center [803, 327] width 82 height 20
select select "which"
click at [762, 317] on select "which then however as" at bounding box center [803, 327] width 82 height 20
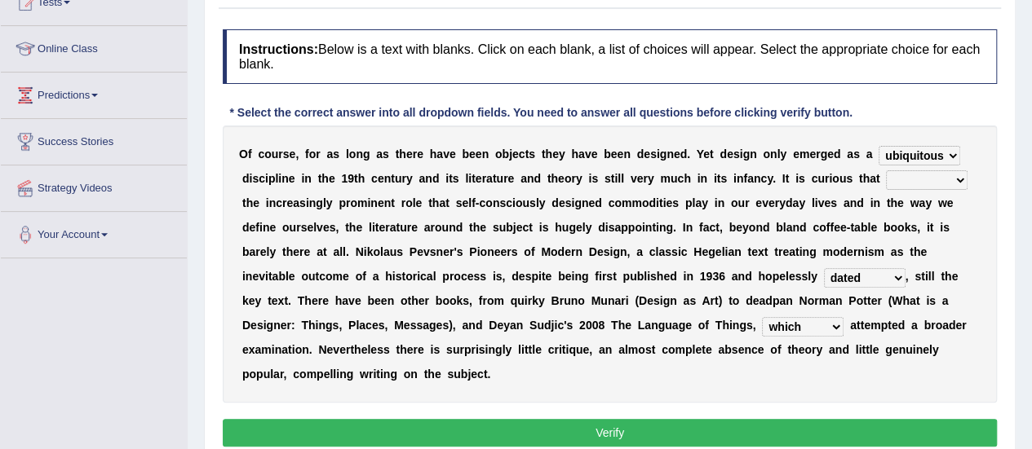
click at [631, 420] on button "Verify" at bounding box center [610, 433] width 774 height 28
click at [940, 179] on select "since despite within through" at bounding box center [927, 180] width 82 height 20
select select "since"
click at [886, 170] on select "since despite within through" at bounding box center [927, 180] width 82 height 20
click at [919, 180] on select "since despite within through" at bounding box center [927, 180] width 82 height 20
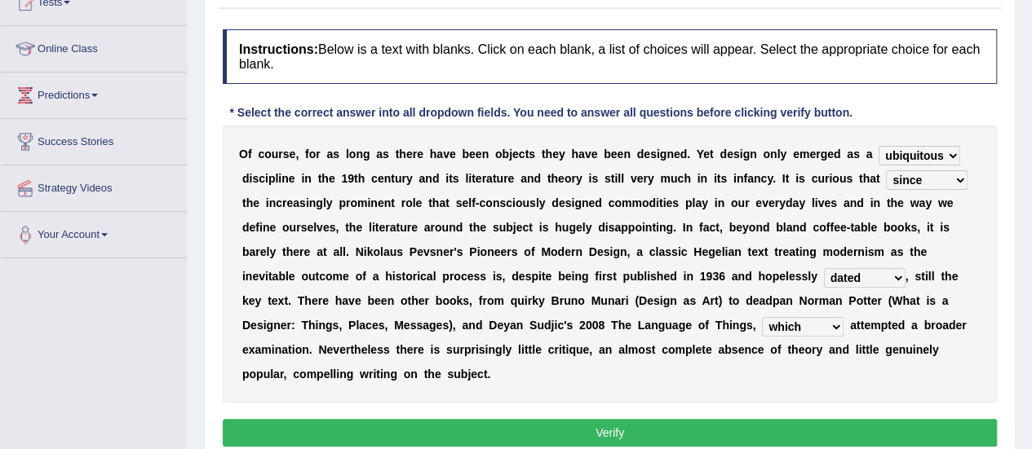
click at [886, 170] on select "since despite within through" at bounding box center [927, 180] width 82 height 20
click at [662, 432] on button "Verify" at bounding box center [610, 433] width 774 height 28
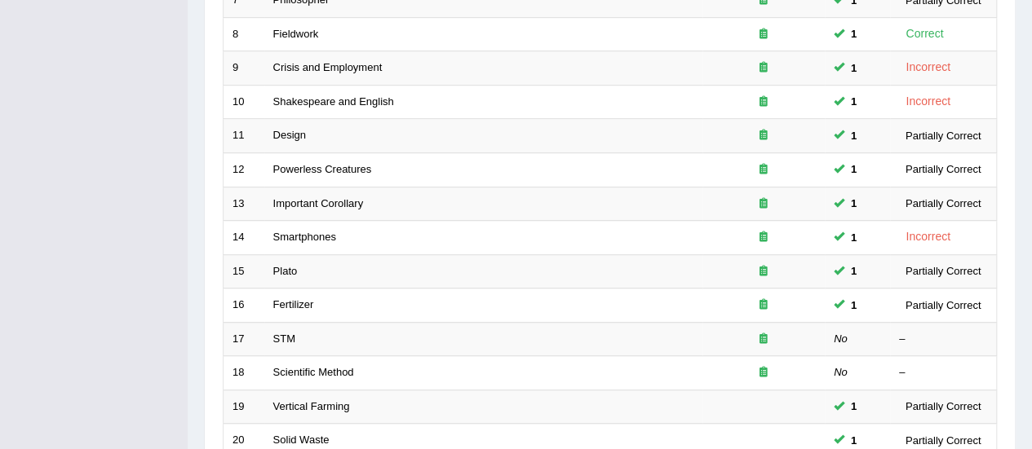
scroll to position [488, 0]
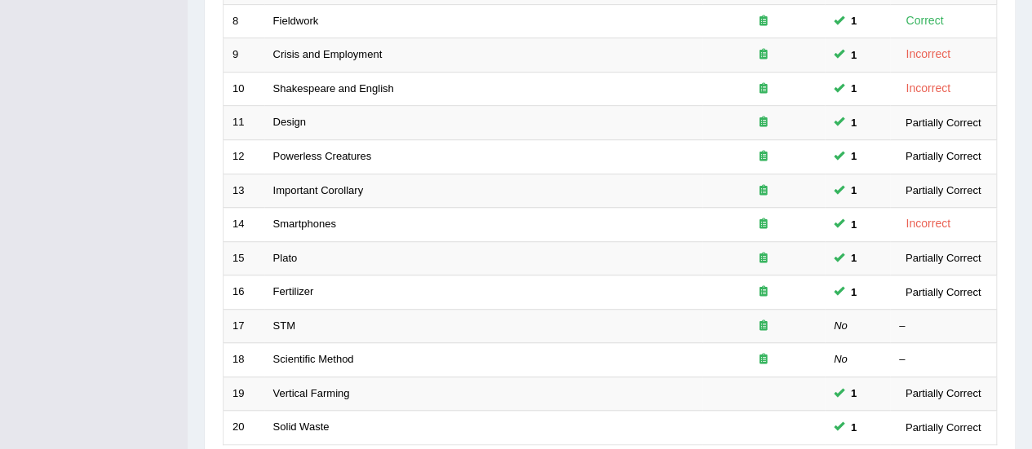
click at [288, 321] on link "STM" at bounding box center [284, 326] width 22 height 12
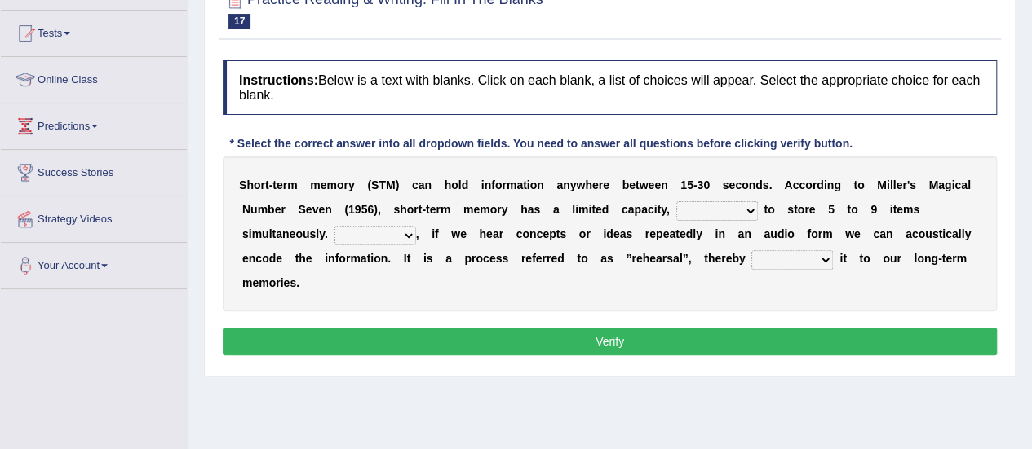
scroll to position [166, 0]
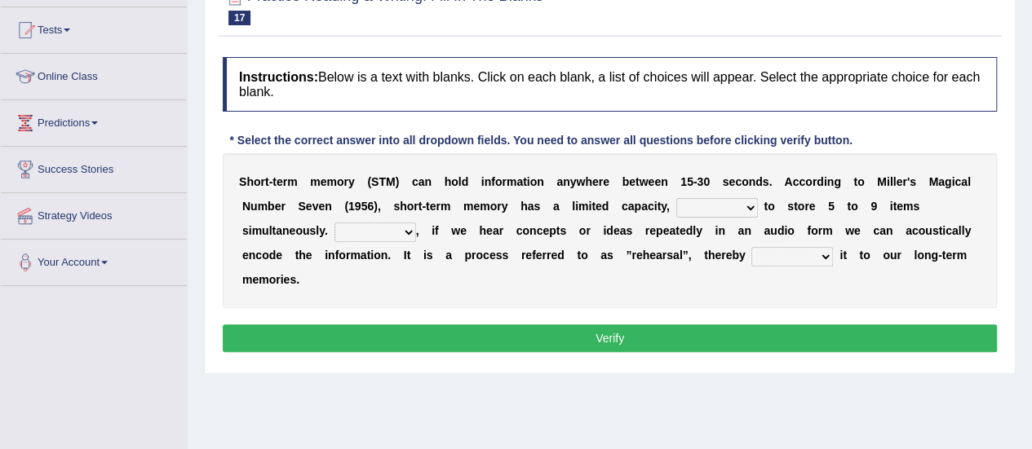
click at [698, 203] on select "being able is able be able unable" at bounding box center [717, 208] width 82 height 20
select select "being able"
click at [676, 198] on select "being able is able be able unable" at bounding box center [717, 208] width 82 height 20
click at [382, 228] on select "However So Moreover Therefore" at bounding box center [375, 233] width 82 height 20
click at [334, 223] on select "However So Moreover Therefore" at bounding box center [375, 233] width 82 height 20
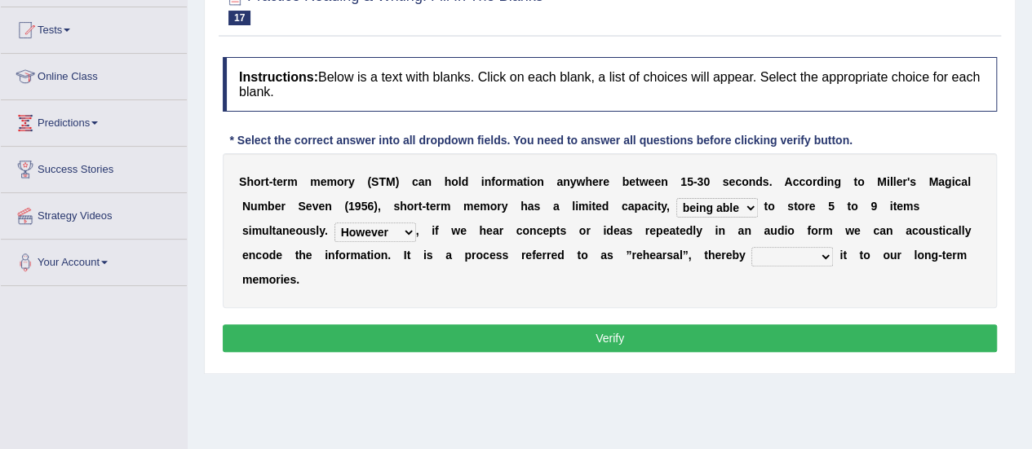
click at [394, 225] on select "However So Moreover Therefore" at bounding box center [375, 233] width 82 height 20
select select "Moreover"
click at [334, 223] on select "However So Moreover Therefore" at bounding box center [375, 233] width 82 height 20
click at [796, 255] on select "commit commits commiting commited" at bounding box center [792, 257] width 82 height 20
click at [751, 247] on select "commit commits commiting commited" at bounding box center [792, 257] width 82 height 20
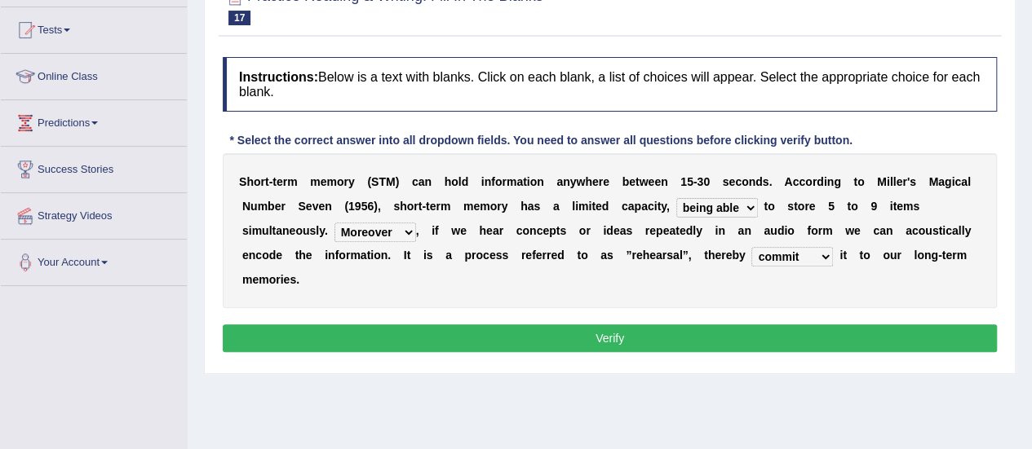
click at [802, 248] on select "commit commits commiting commited" at bounding box center [792, 257] width 82 height 20
select select "commits"
click at [751, 247] on select "commit commits commiting commited" at bounding box center [792, 257] width 82 height 20
click at [742, 332] on button "Verify" at bounding box center [610, 339] width 774 height 28
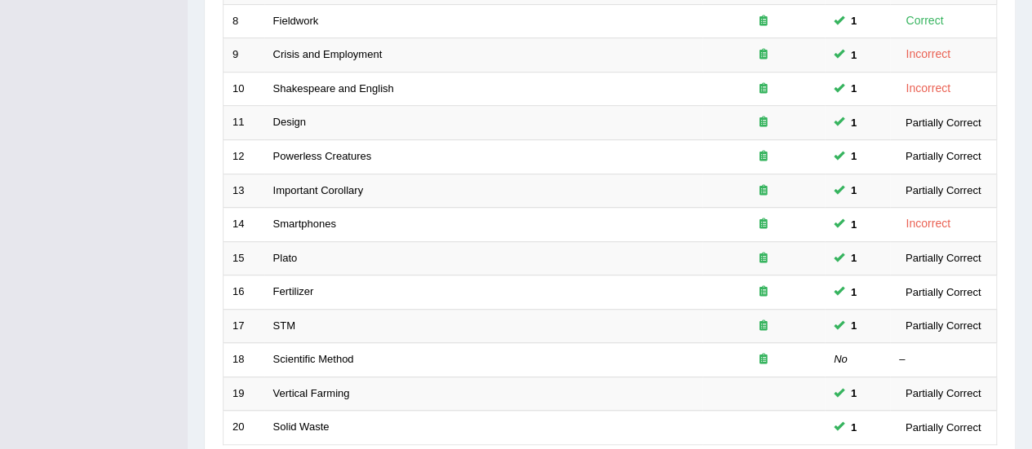
click at [349, 356] on link "Scientific Method" at bounding box center [313, 359] width 81 height 12
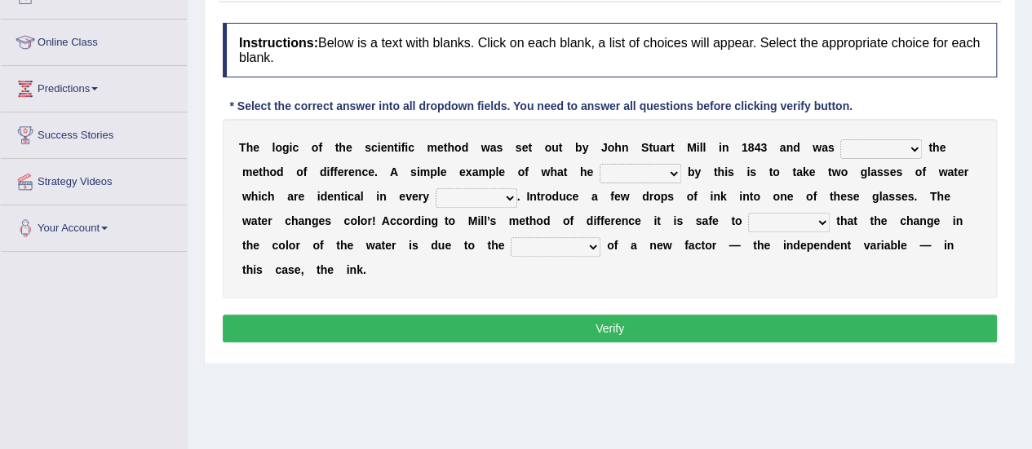
scroll to position [199, 0]
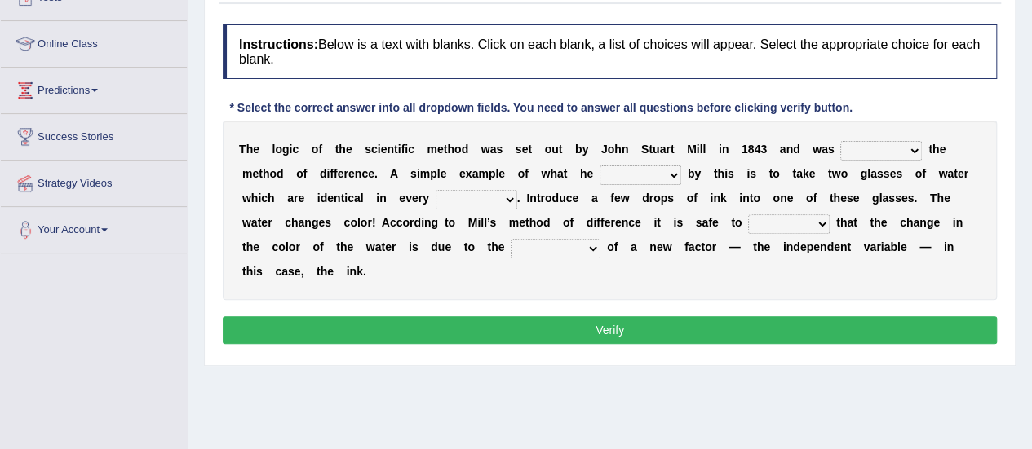
click at [853, 149] on select "pointed claimed demanded named" at bounding box center [881, 151] width 82 height 20
select select "pointed"
click at [840, 141] on select "pointed claimed demanded named" at bounding box center [881, 151] width 82 height 20
click at [639, 172] on select "capped charged found meant" at bounding box center [641, 176] width 82 height 20
click at [600, 166] on select "capped charged found meant" at bounding box center [641, 176] width 82 height 20
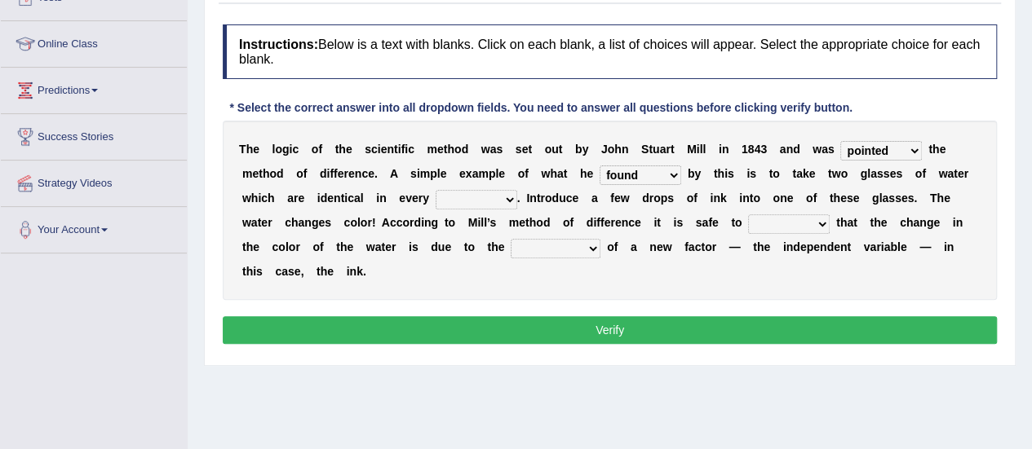
click at [649, 172] on select "capped charged found meant" at bounding box center [641, 176] width 82 height 20
select select "charged"
click at [600, 166] on select "capped charged found meant" at bounding box center [641, 176] width 82 height 20
click at [455, 201] on select "thought identity measure respect" at bounding box center [477, 200] width 82 height 20
select select "measure"
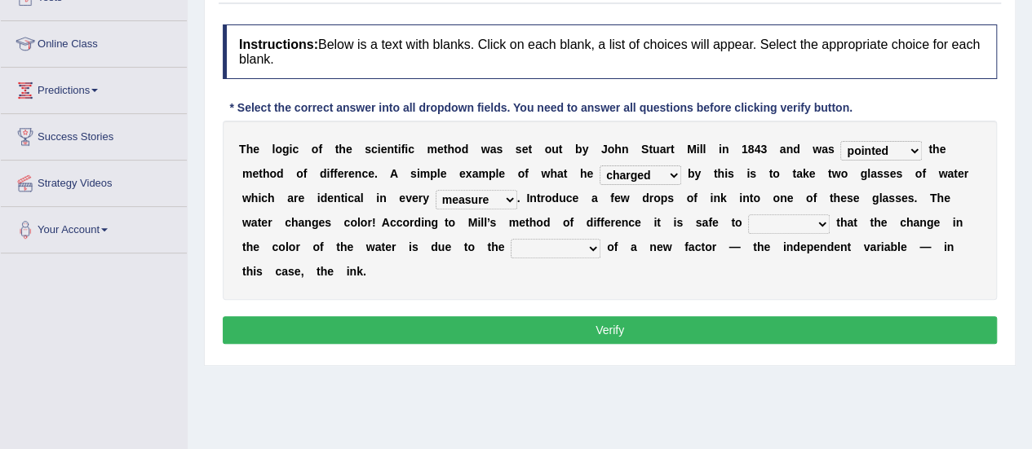
click at [436, 190] on select "thought identity measure respect" at bounding box center [477, 200] width 82 height 20
click at [644, 175] on select "capped charged found meant" at bounding box center [641, 176] width 82 height 20
click at [600, 166] on select "capped charged found meant" at bounding box center [641, 176] width 82 height 20
click at [659, 169] on select "capped charged found meant" at bounding box center [641, 176] width 82 height 20
select select "found"
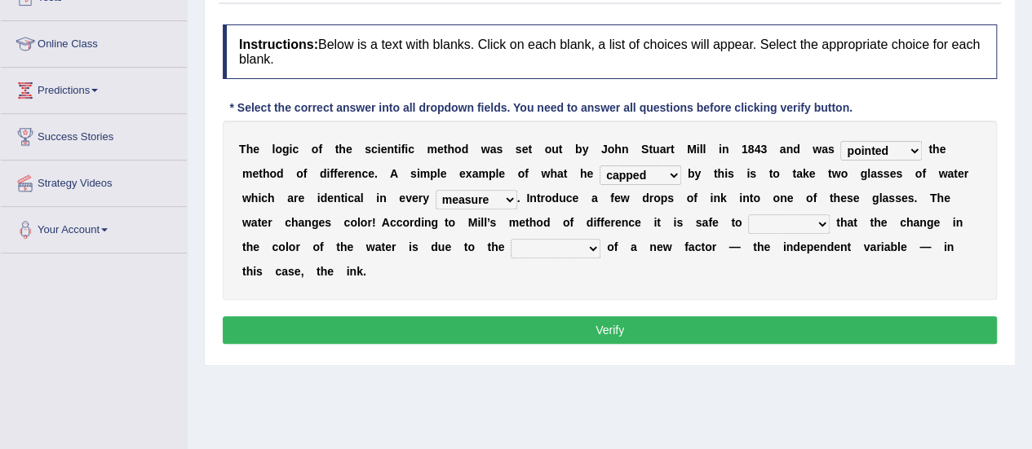
click at [600, 166] on select "capped charged found meant" at bounding box center [641, 176] width 82 height 20
click at [757, 228] on select "assume discuss prefer acclaim" at bounding box center [789, 225] width 82 height 20
click at [748, 215] on select "assume discuss prefer acclaim" at bounding box center [789, 225] width 82 height 20
click at [811, 221] on select "assume discuss prefer acclaim" at bounding box center [789, 225] width 82 height 20
click at [748, 215] on select "assume discuss prefer acclaim" at bounding box center [789, 225] width 82 height 20
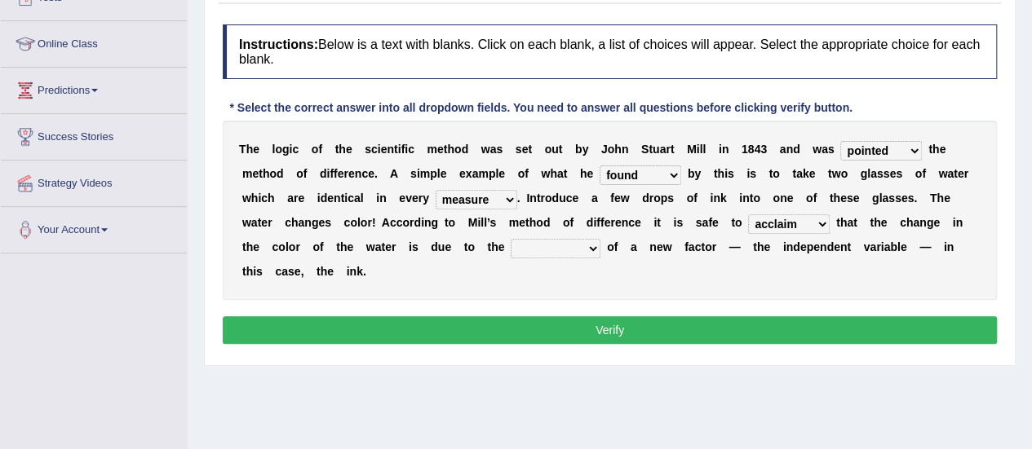
click at [799, 226] on select "assume discuss prefer acclaim" at bounding box center [789, 225] width 82 height 20
select select "assume"
click at [748, 215] on select "assume discuss prefer acclaim" at bounding box center [789, 225] width 82 height 20
click at [540, 246] on select "introduction magnitude preparation purification" at bounding box center [556, 249] width 90 height 20
select select "purification"
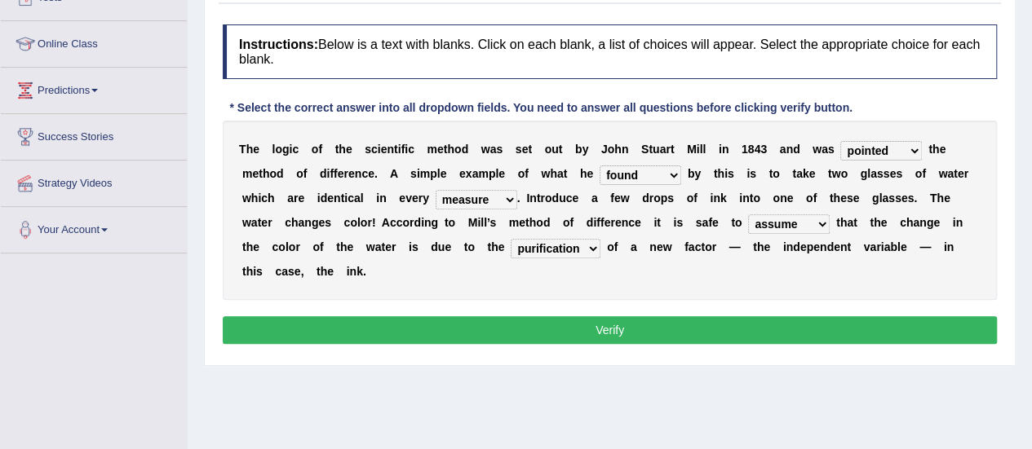
click at [511, 239] on select "introduction magnitude preparation purification" at bounding box center [556, 249] width 90 height 20
click at [545, 320] on button "Verify" at bounding box center [610, 331] width 774 height 28
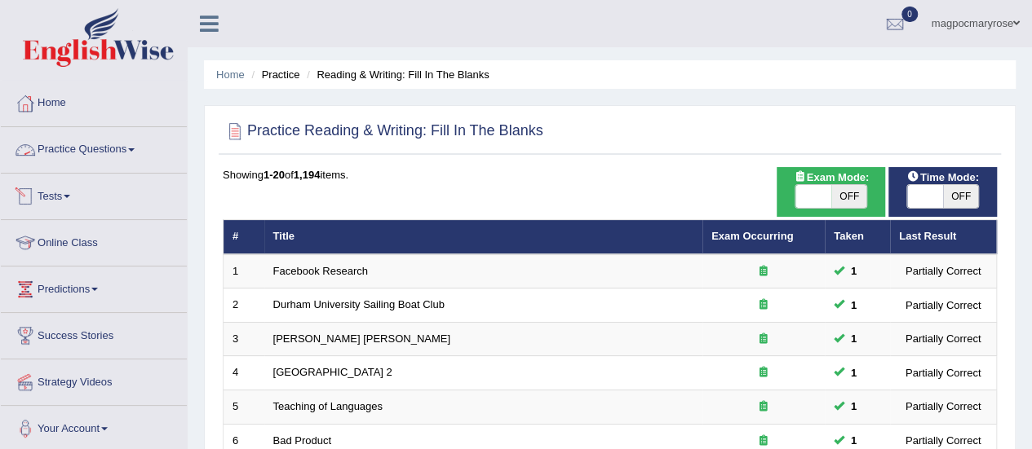
click at [122, 149] on link "Practice Questions" at bounding box center [94, 147] width 186 height 41
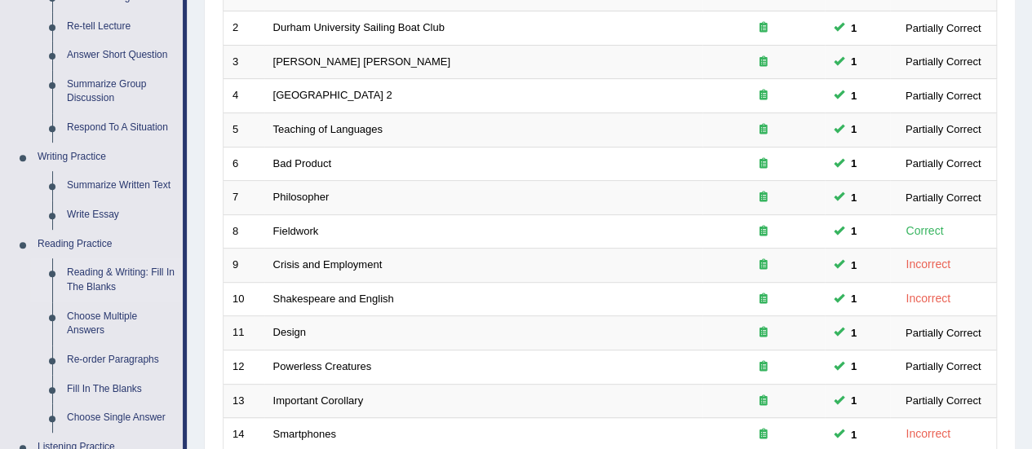
scroll to position [452, 0]
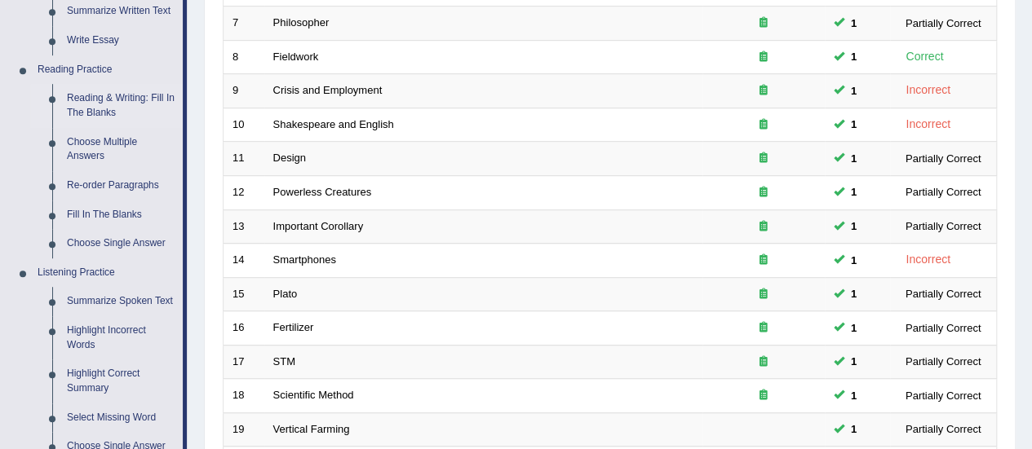
click at [74, 149] on link "Choose Multiple Answers" at bounding box center [121, 149] width 123 height 43
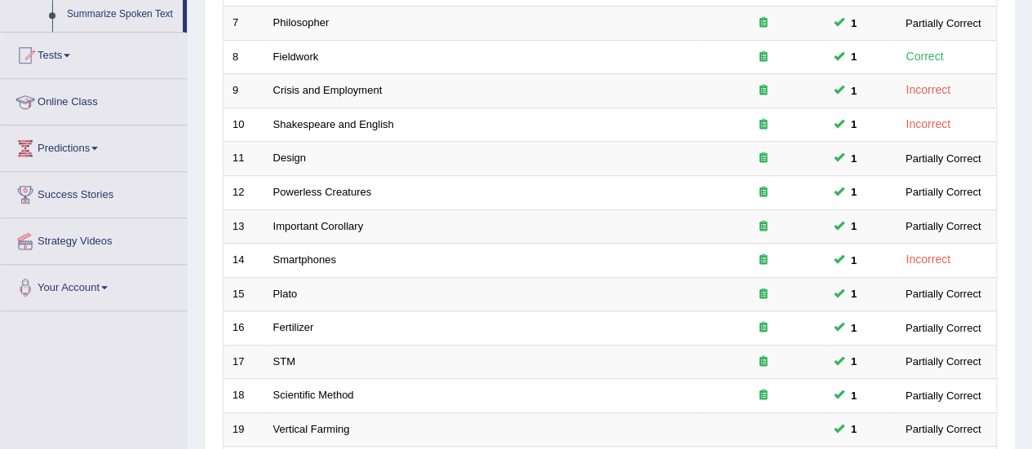
scroll to position [317, 0]
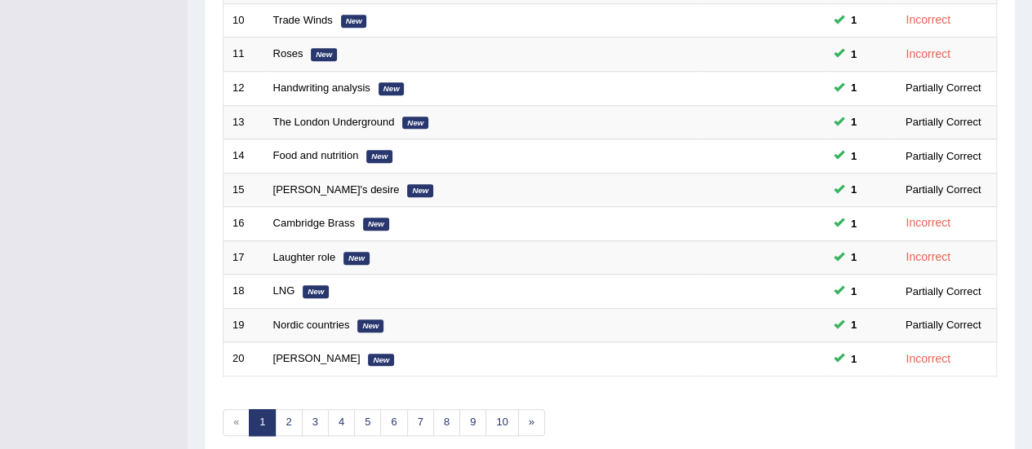
scroll to position [551, 0]
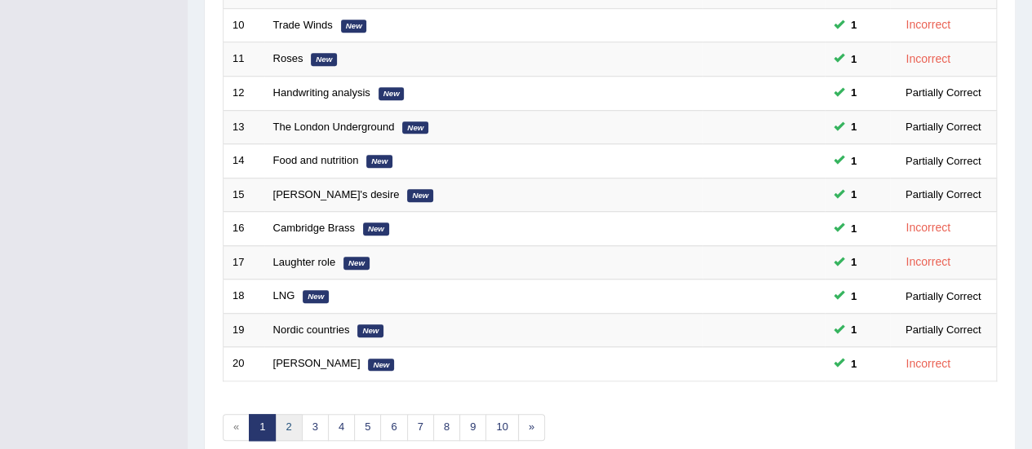
click at [285, 419] on link "2" at bounding box center [288, 427] width 27 height 27
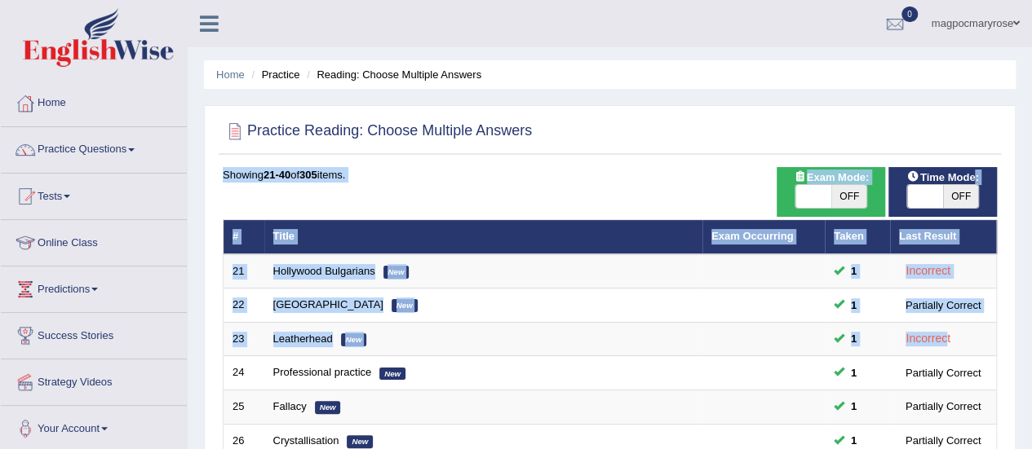
drag, startPoint x: 0, startPoint y: 0, endPoint x: 950, endPoint y: 317, distance: 1001.9
click div "Time Mode: ON OFF Exam Mode: ON OFF Showing 21-40 of 305 items. # Title Exam Oc…"
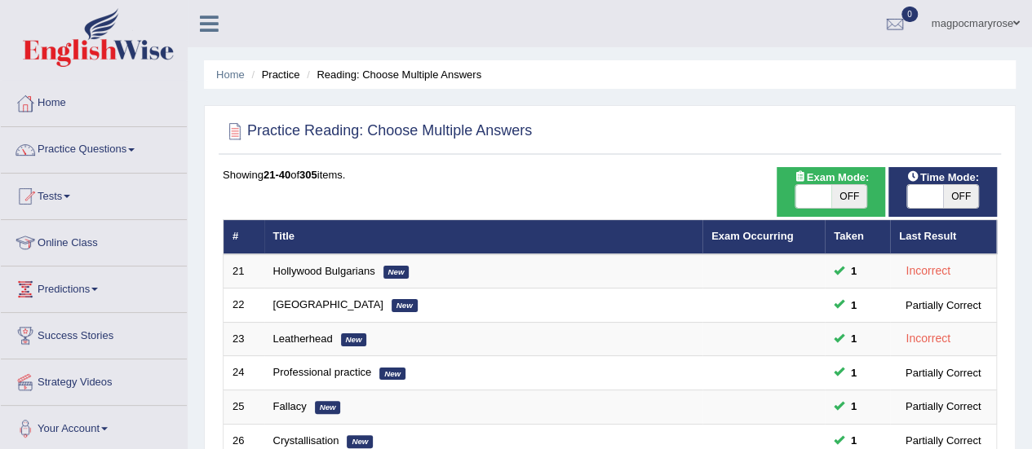
click div
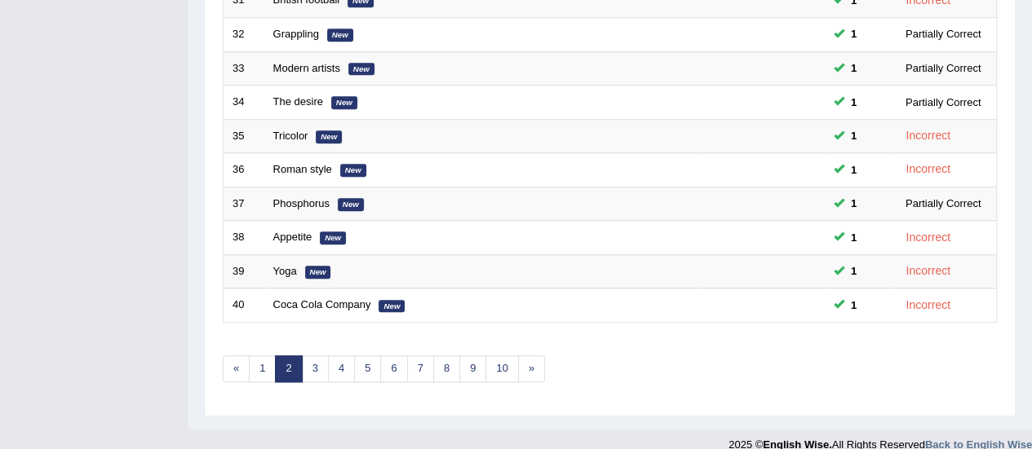
scroll to position [622, 0]
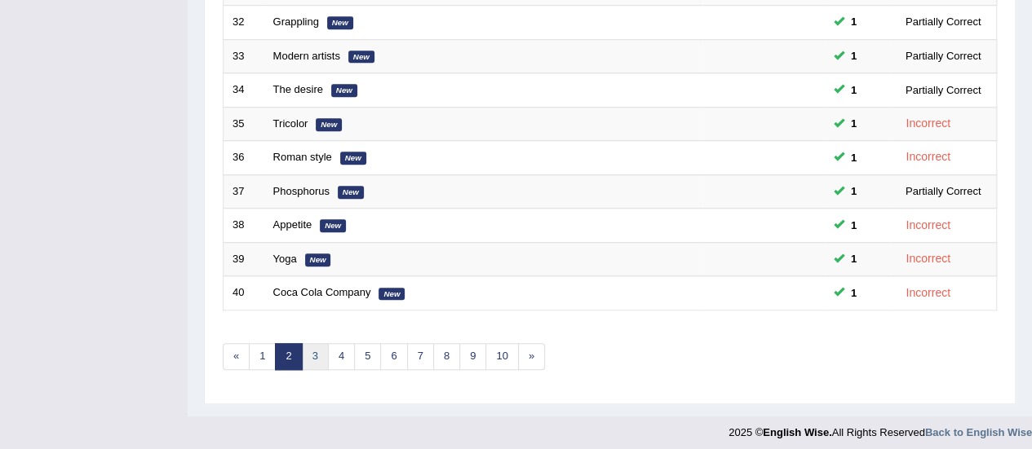
click link "3"
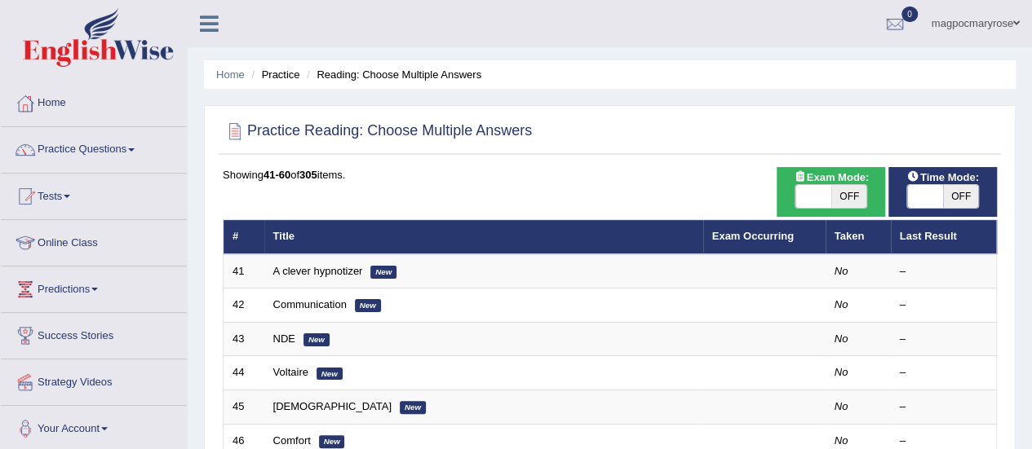
drag, startPoint x: 1043, startPoint y: 144, endPoint x: 977, endPoint y: 101, distance: 79.0
click at [977, 101] on html "Toggle navigation Home Practice Questions Speaking Practice Read Aloud Repeat S…" at bounding box center [516, 224] width 1032 height 449
click at [302, 274] on link "A clever hypnotizer" at bounding box center [318, 271] width 90 height 12
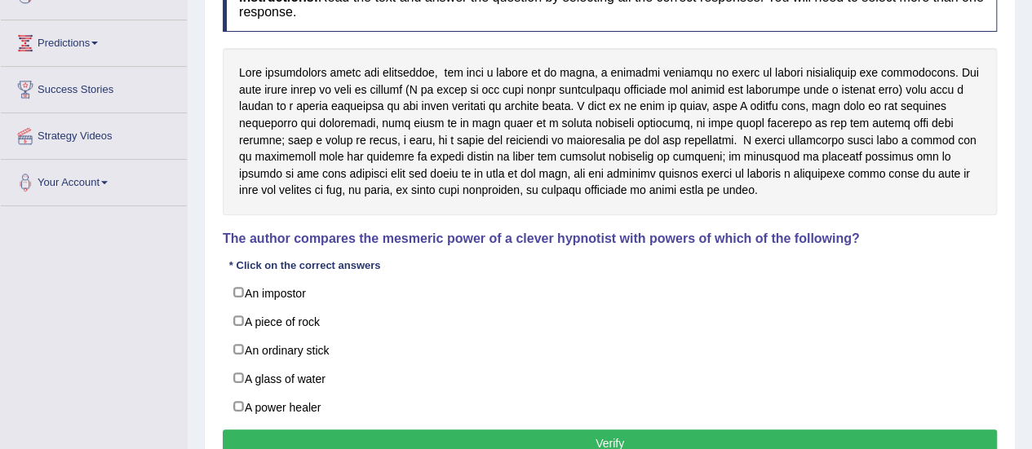
scroll to position [268, 0]
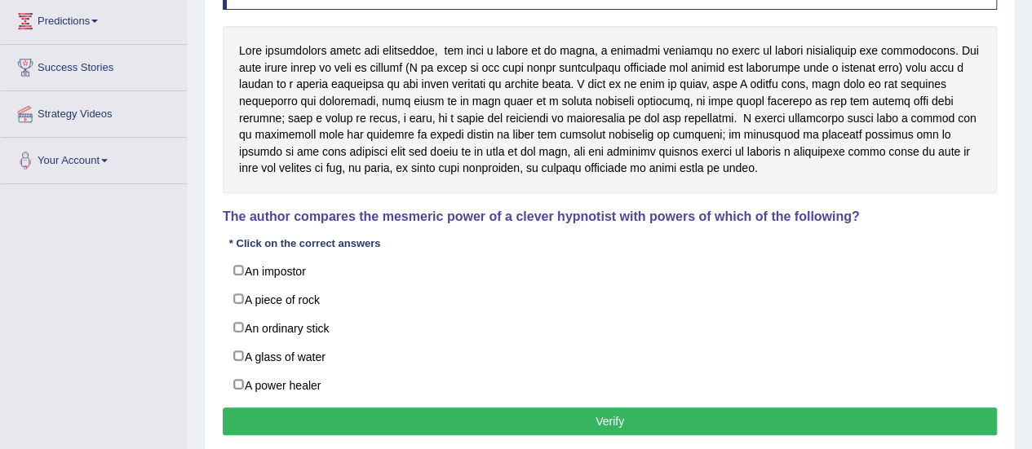
drag, startPoint x: 0, startPoint y: 0, endPoint x: 1013, endPoint y: 265, distance: 1047.3
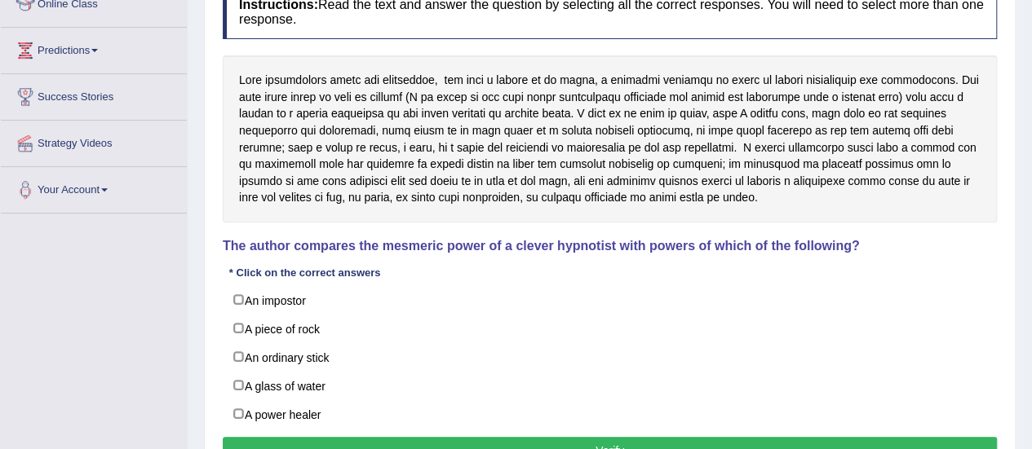
scroll to position [226, 0]
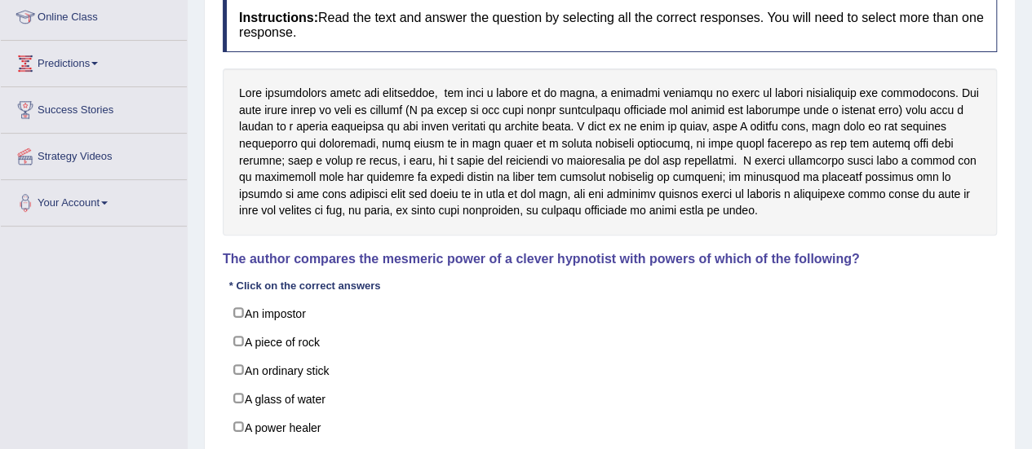
click at [243, 397] on label "A glass of water" at bounding box center [610, 398] width 774 height 29
checkbox input "true"
click at [235, 370] on label "An ordinary stick" at bounding box center [610, 370] width 774 height 29
checkbox input "true"
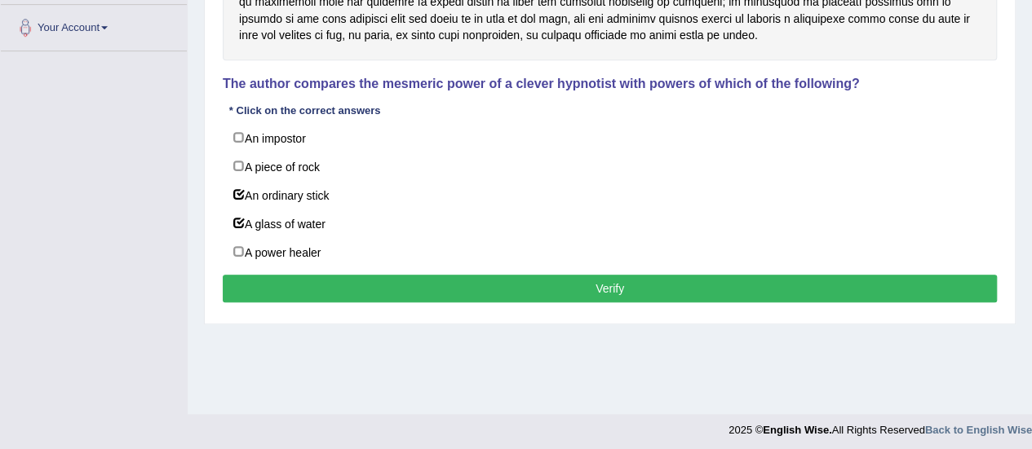
scroll to position [396, 0]
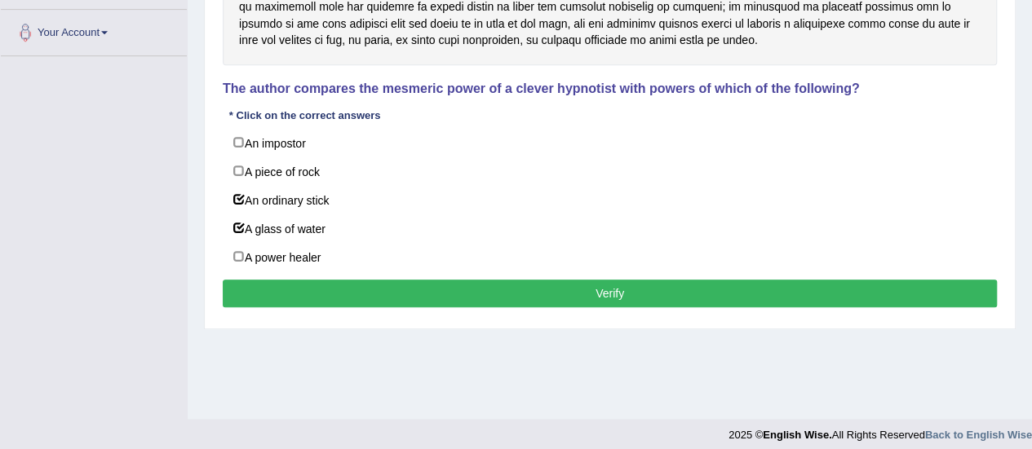
click at [490, 290] on button "Verify" at bounding box center [610, 294] width 774 height 28
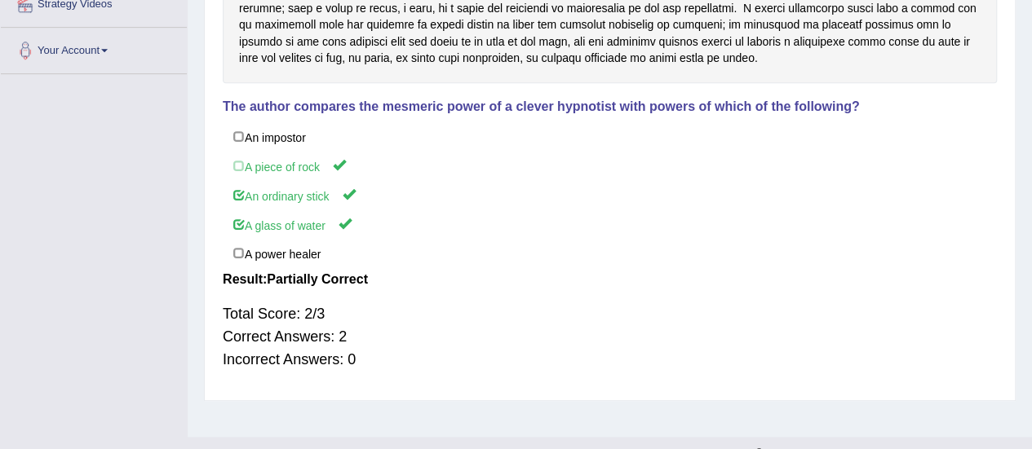
scroll to position [374, 0]
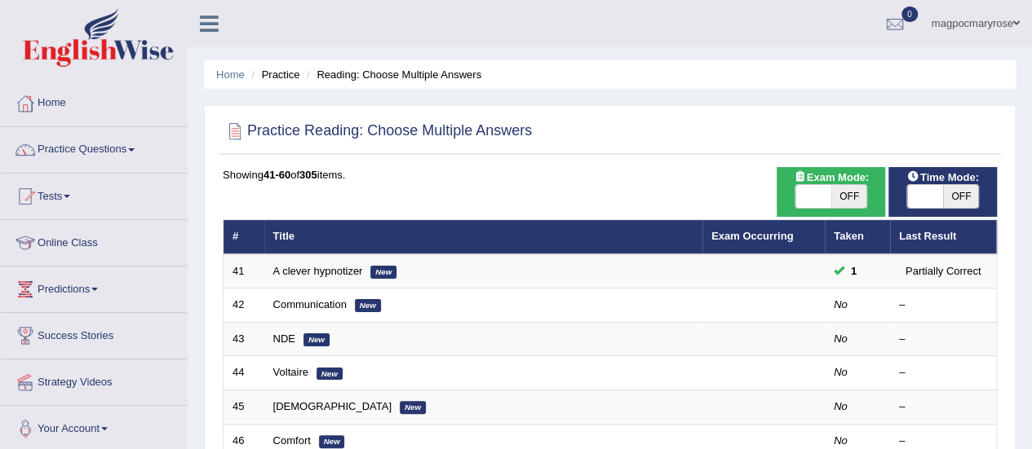
click at [276, 301] on link "Communication" at bounding box center [309, 305] width 73 height 12
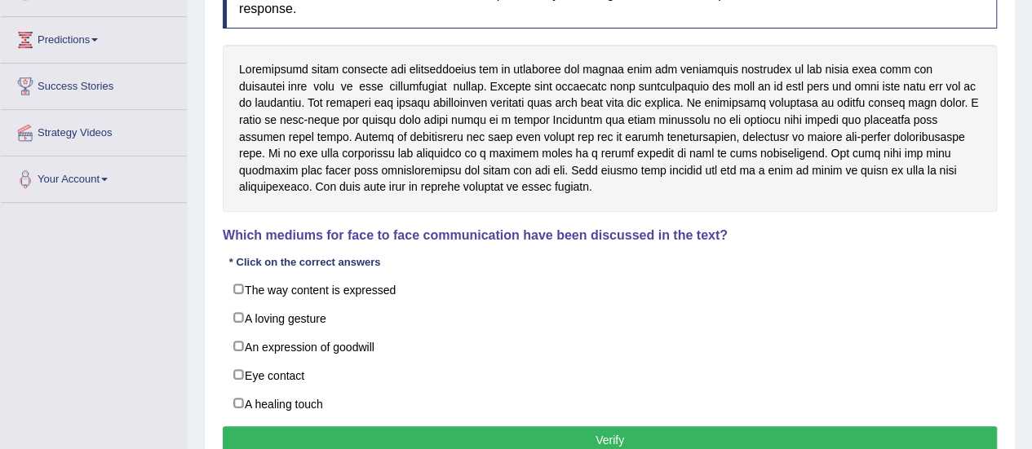
scroll to position [249, 0]
drag, startPoint x: 1043, startPoint y: 171, endPoint x: 1029, endPoint y: 292, distance: 121.5
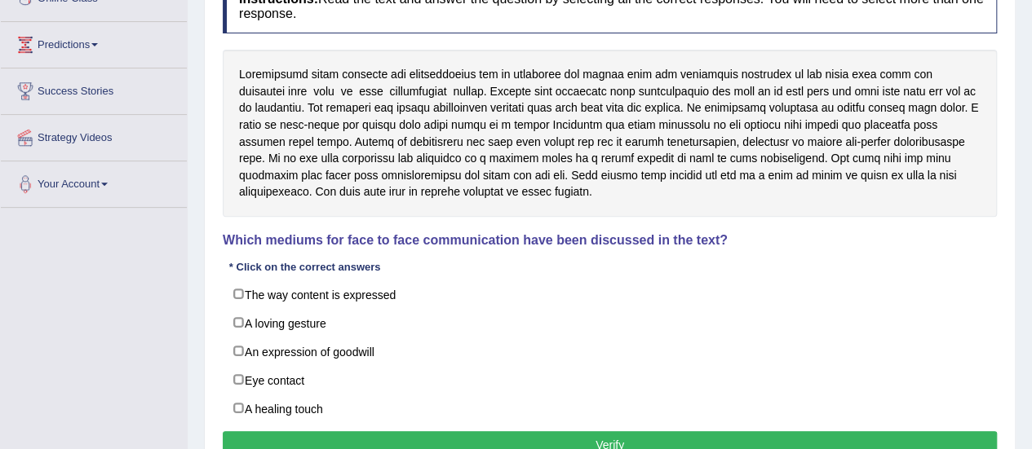
click at [1029, 297] on div "Home Practice Reading: Choose Multiple Answers Communication « Prev Next » Repo…" at bounding box center [610, 163] width 844 height 816
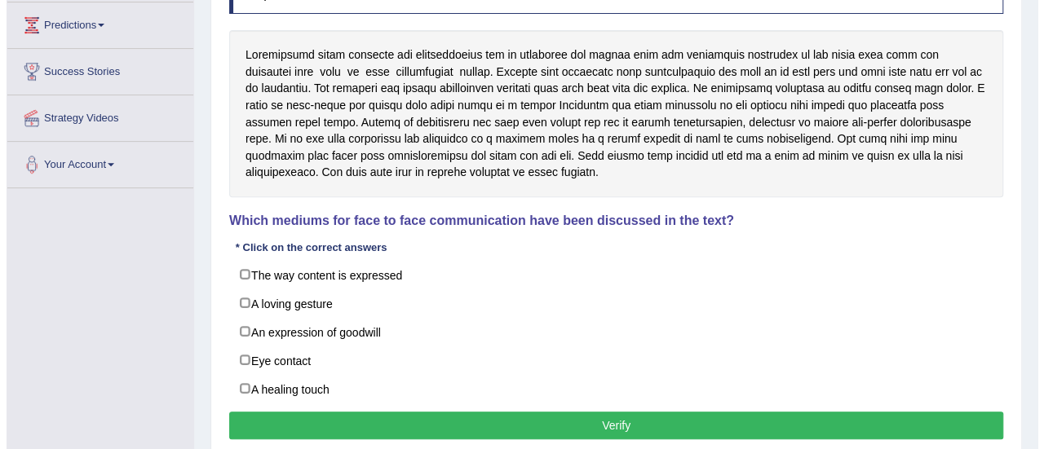
scroll to position [263, 0]
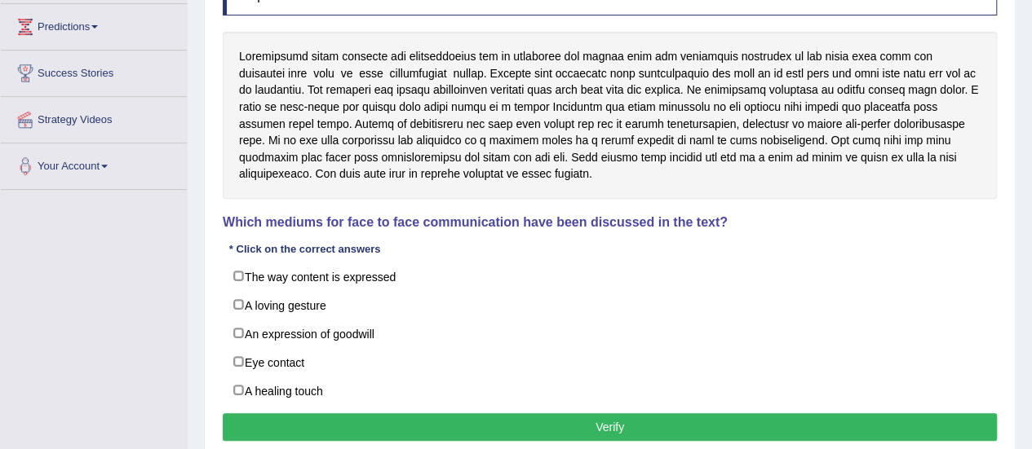
click at [246, 276] on label "The way content is expressed" at bounding box center [610, 276] width 774 height 29
checkbox input "true"
click at [234, 359] on label "Eye contact" at bounding box center [610, 362] width 774 height 29
checkbox input "true"
click at [471, 418] on button "Verify" at bounding box center [610, 428] width 774 height 28
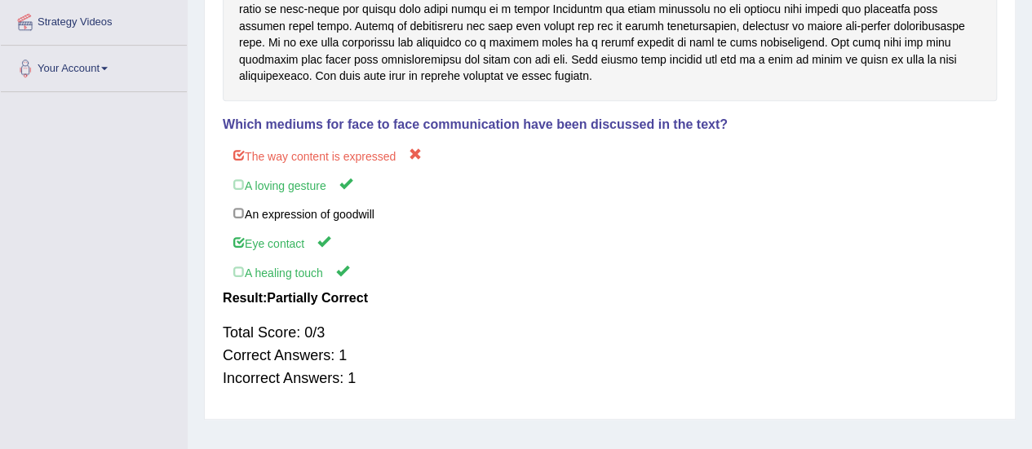
scroll to position [406, 0]
